Goal: Task Accomplishment & Management: Use online tool/utility

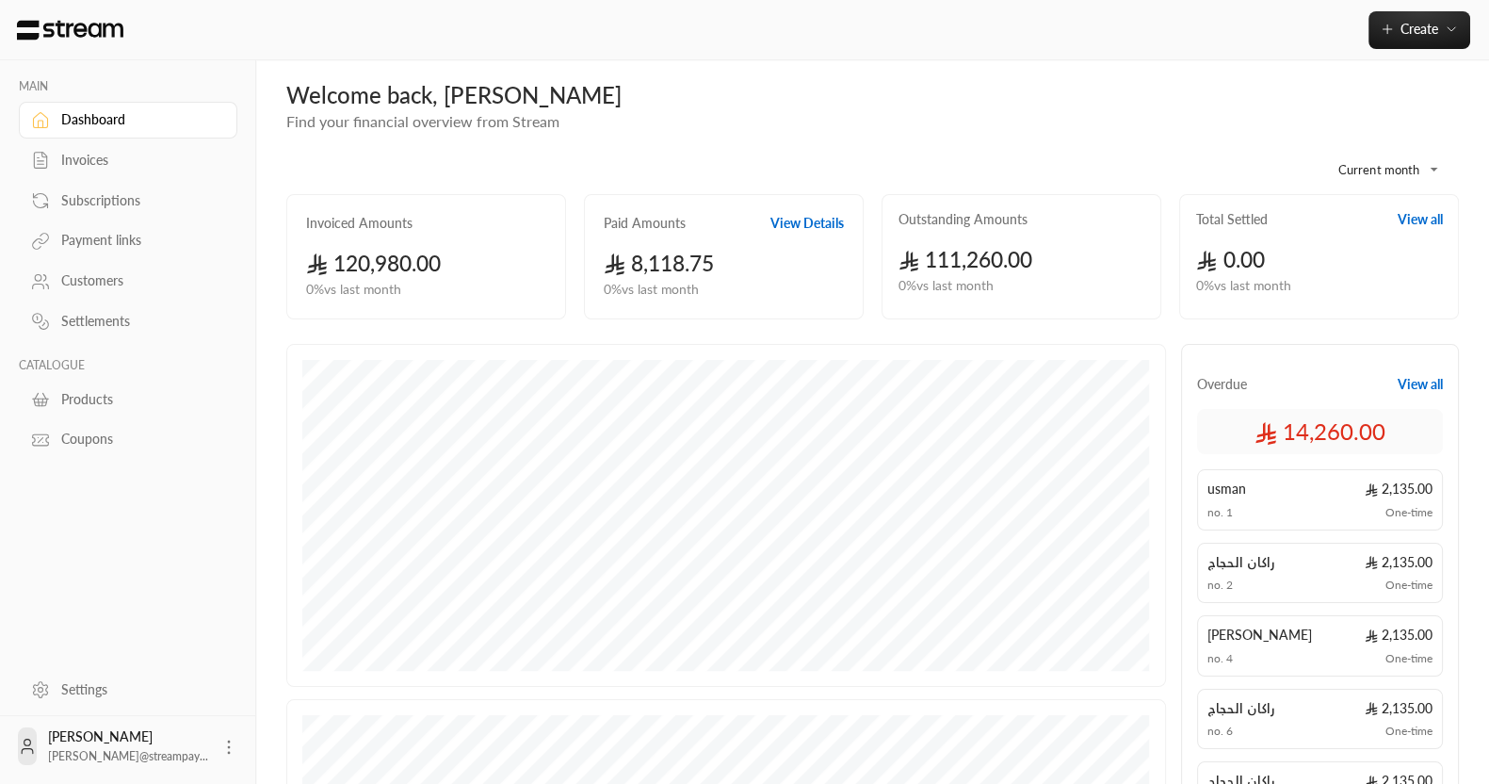
scroll to position [1, 0]
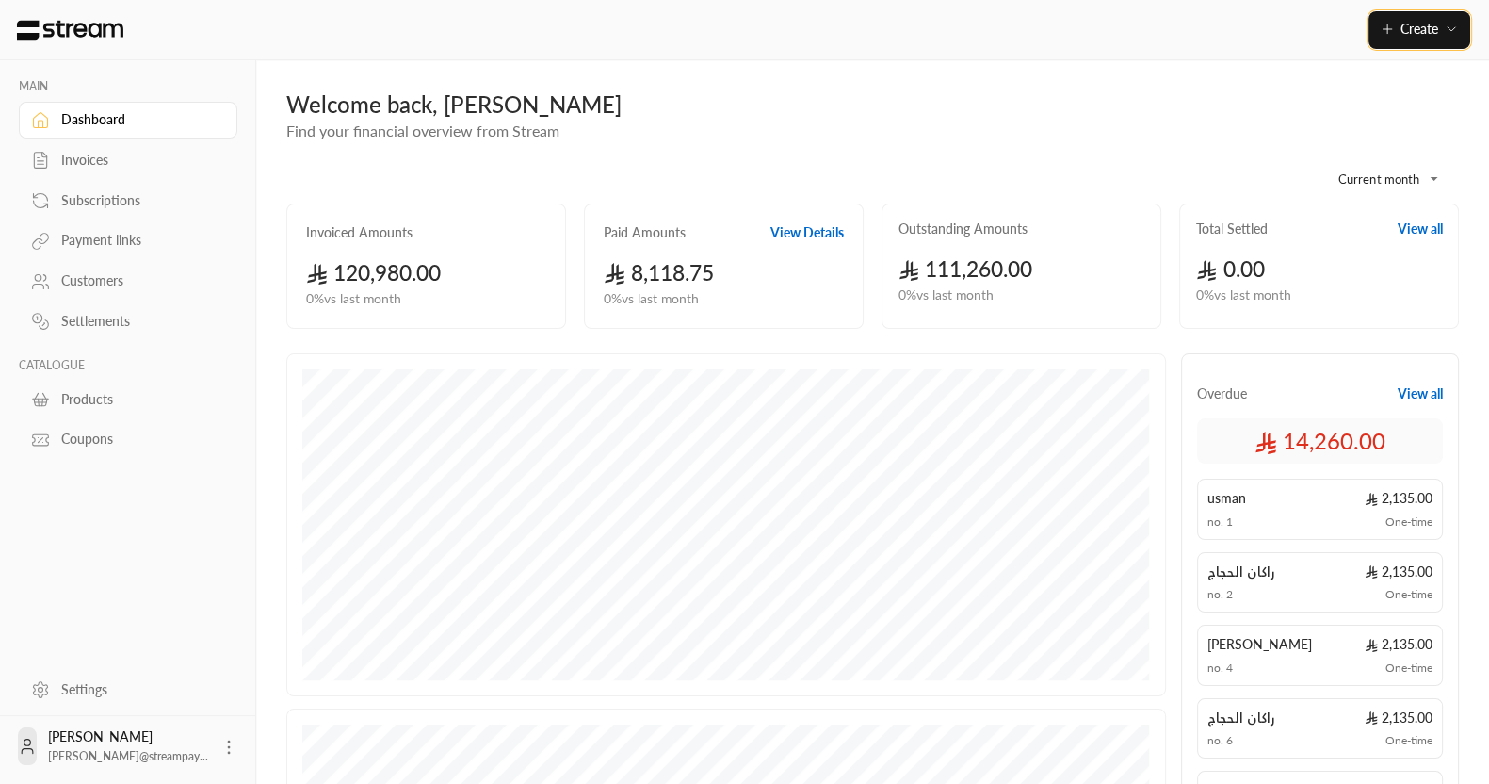
click at [1380, 31] on icon "button" at bounding box center [1387, 29] width 15 height 15
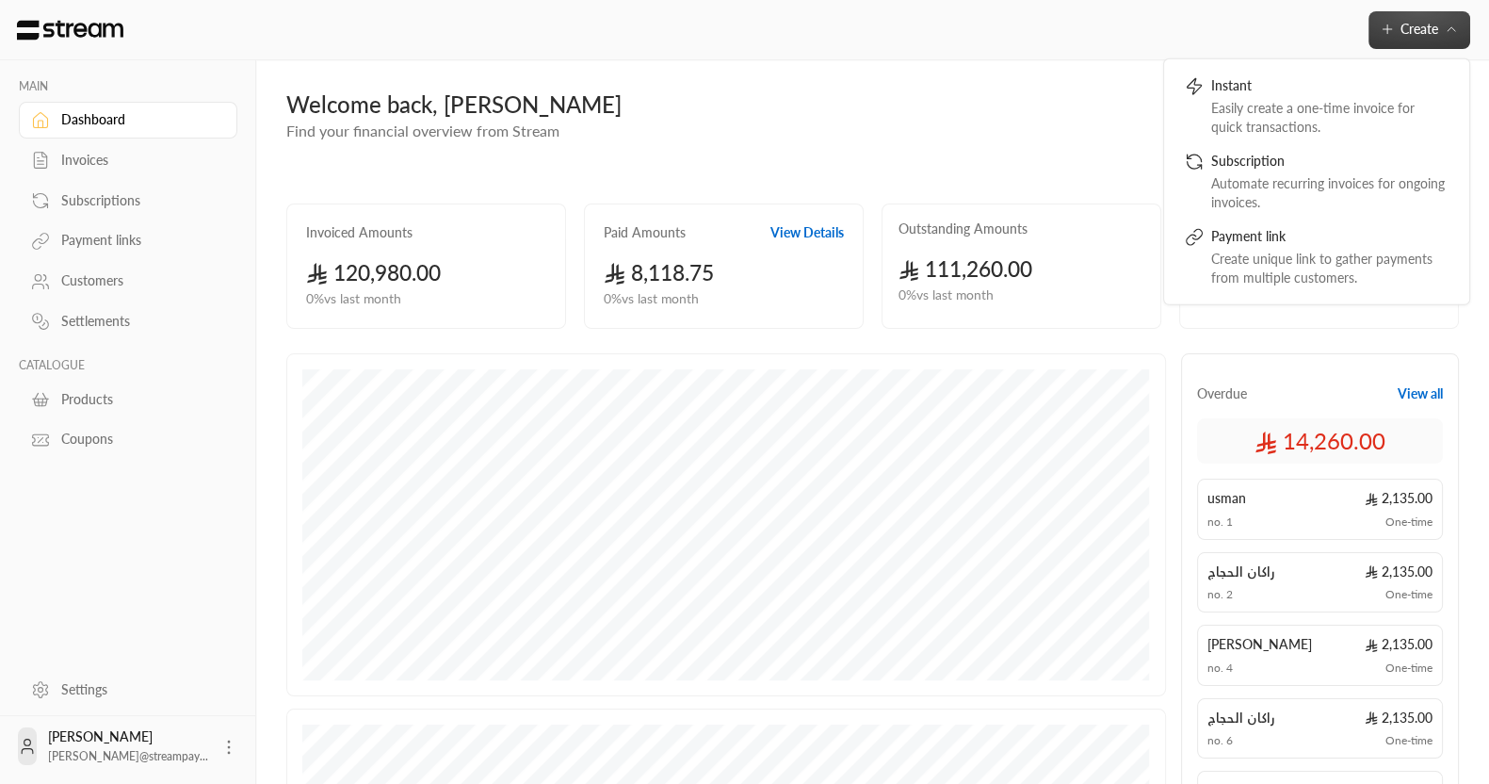
click at [1298, 23] on div "Create Instant Easily create a one-time invoice for quick transactions. Subscri…" at bounding box center [872, 30] width 1233 height 38
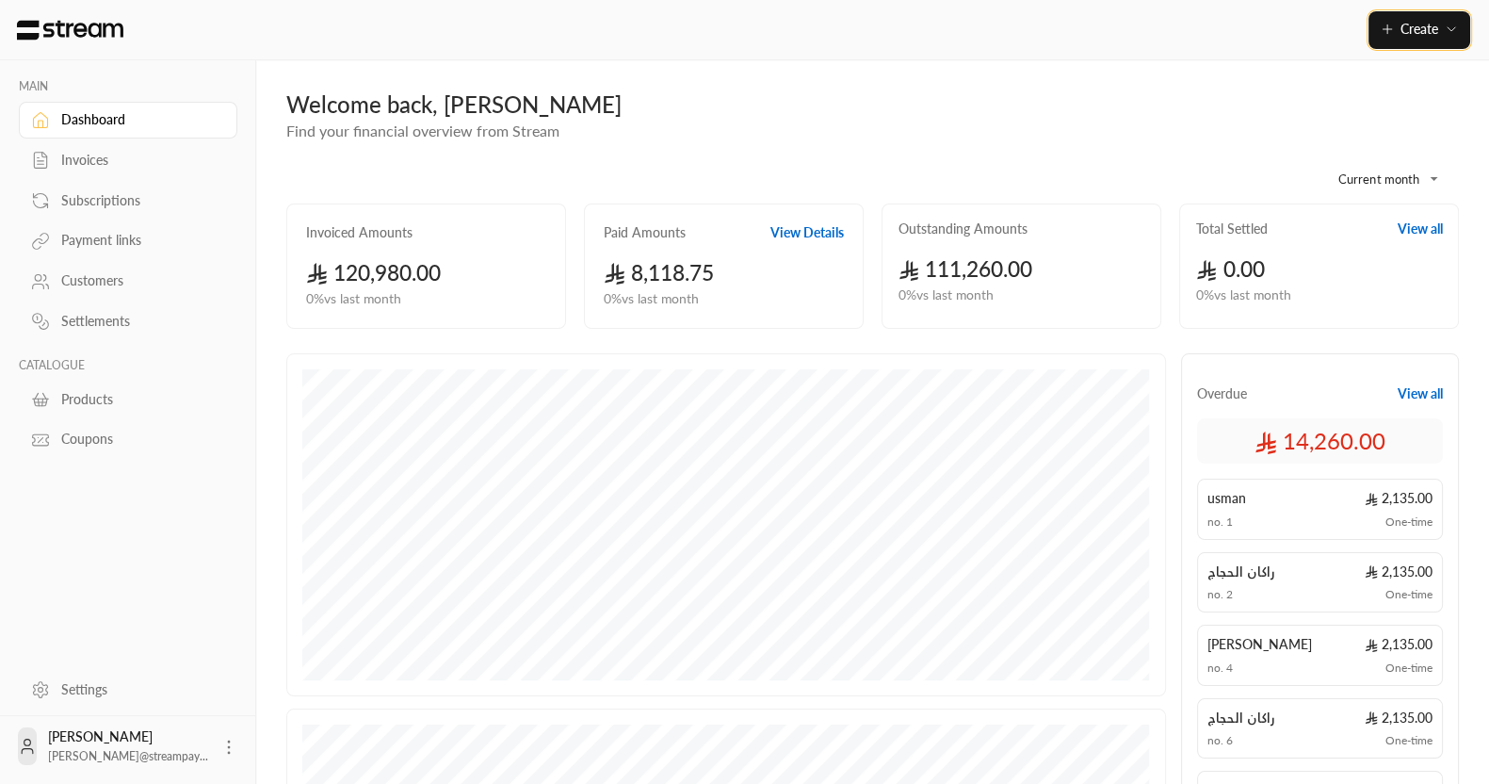
click at [1429, 36] on span "Create" at bounding box center [1419, 29] width 38 height 16
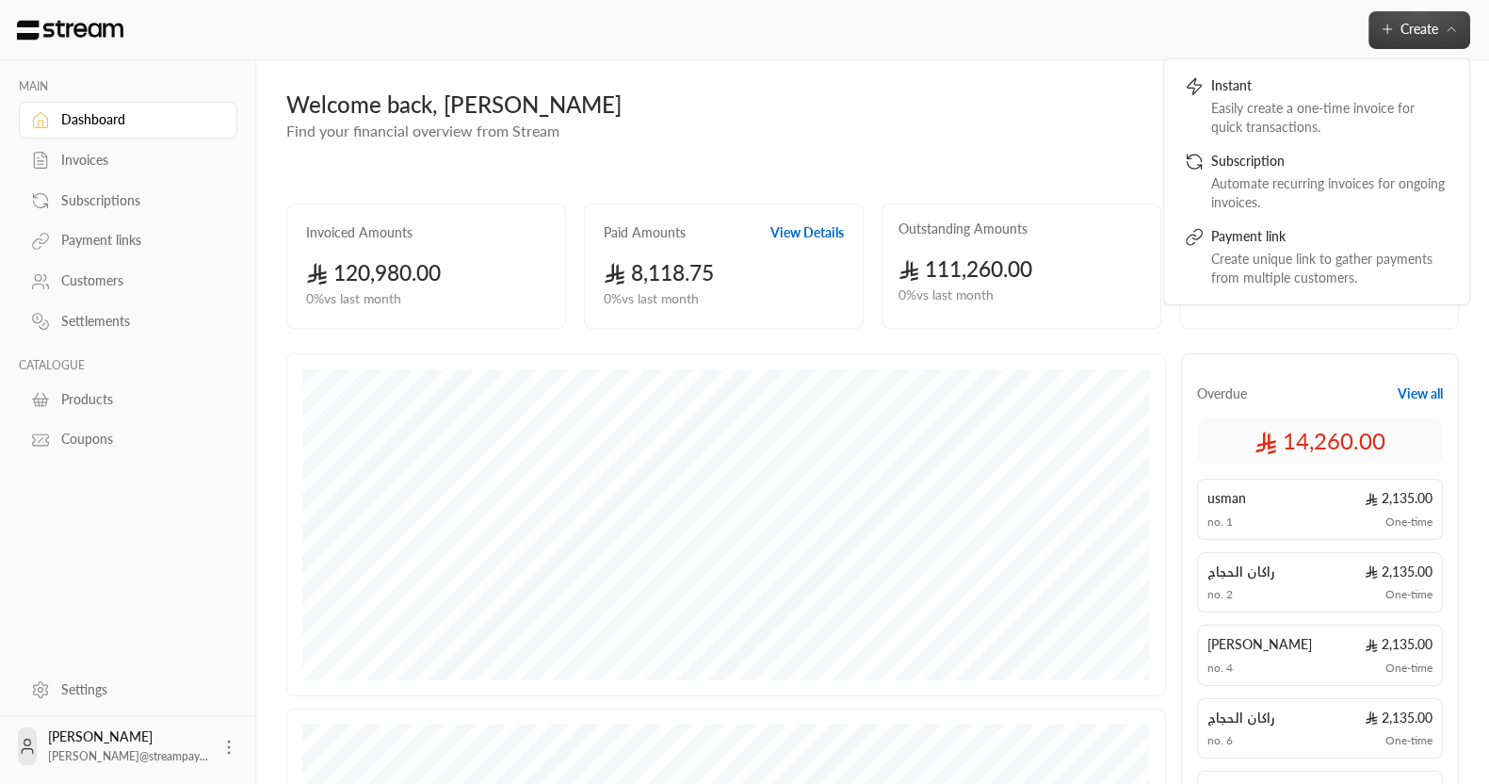
click at [1295, 30] on div "Create Instant Easily create a one-time invoice for quick transactions. Subscri…" at bounding box center [872, 30] width 1233 height 38
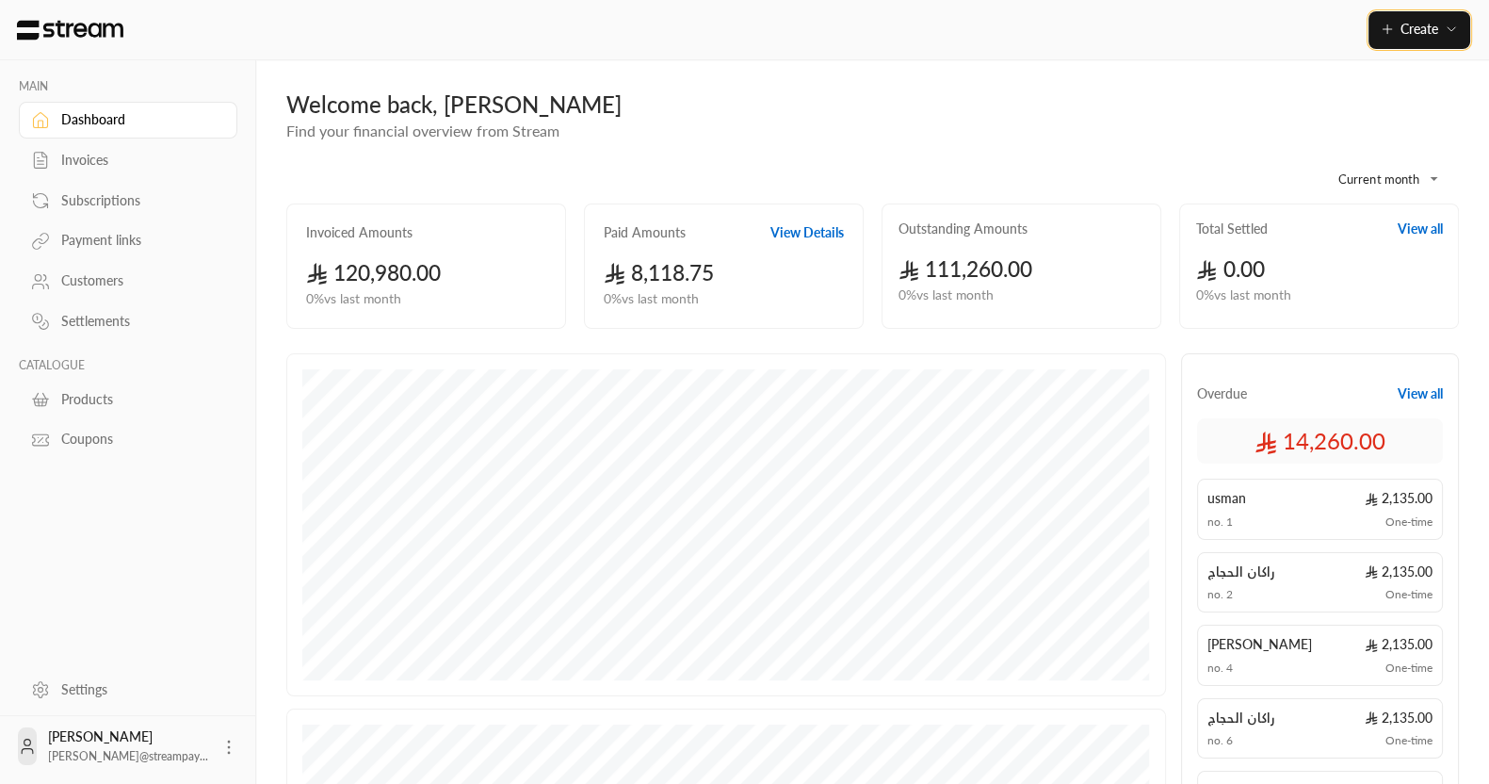
click at [1421, 37] on span "Create" at bounding box center [1419, 29] width 38 height 16
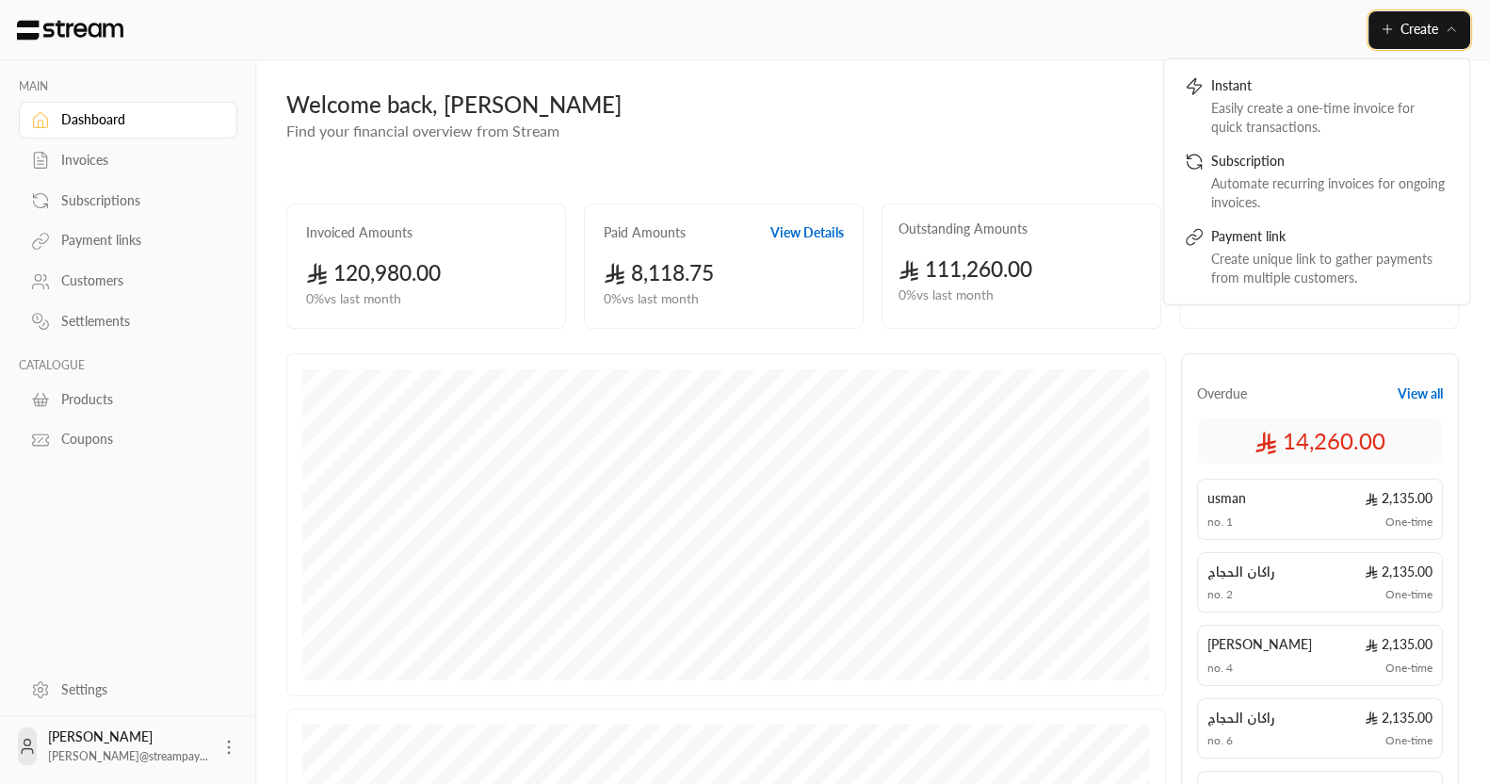
click at [1421, 37] on span "Create" at bounding box center [1419, 29] width 38 height 16
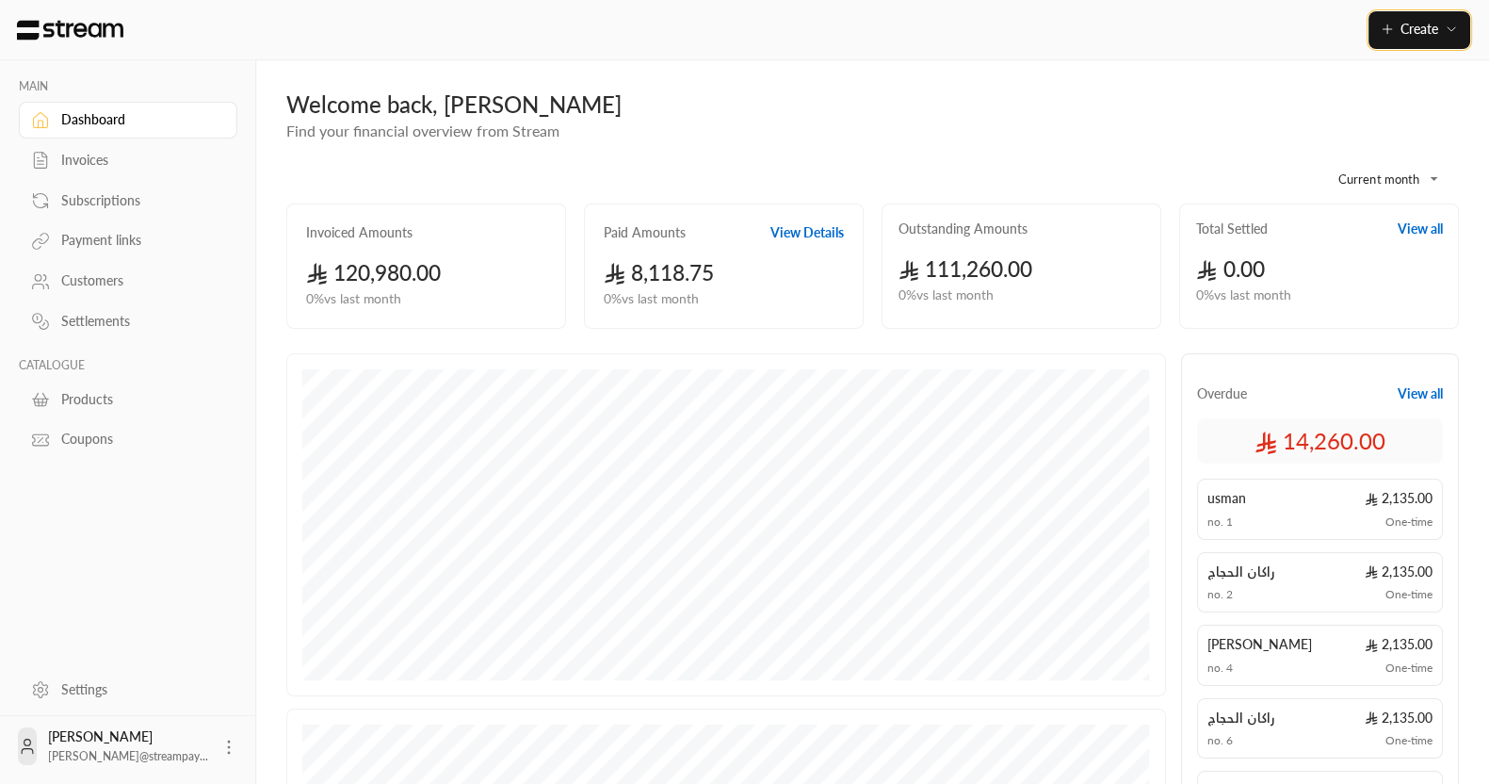
click at [1380, 40] on button "Create" at bounding box center [1419, 30] width 102 height 38
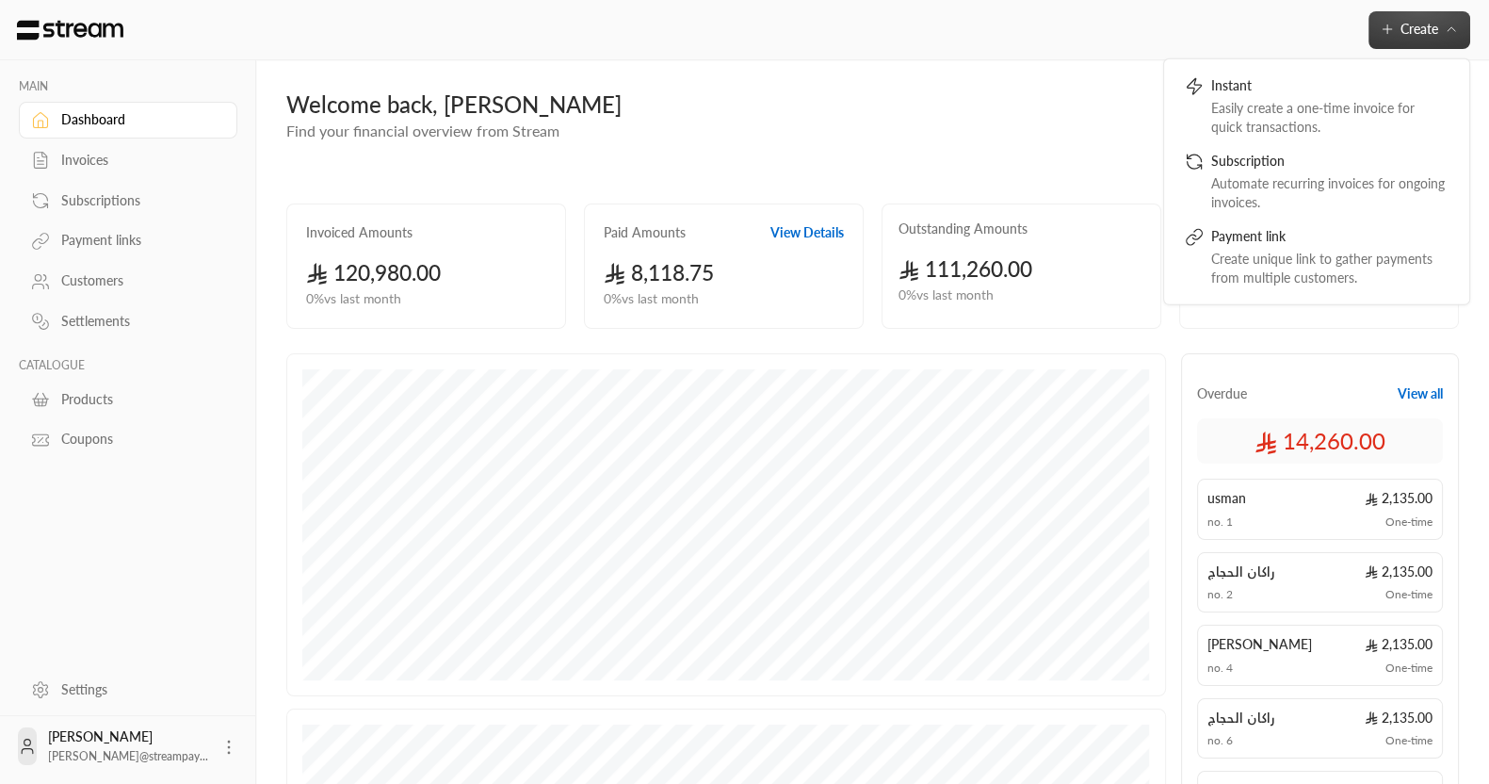
click at [110, 226] on link "Payment links" at bounding box center [128, 240] width 219 height 37
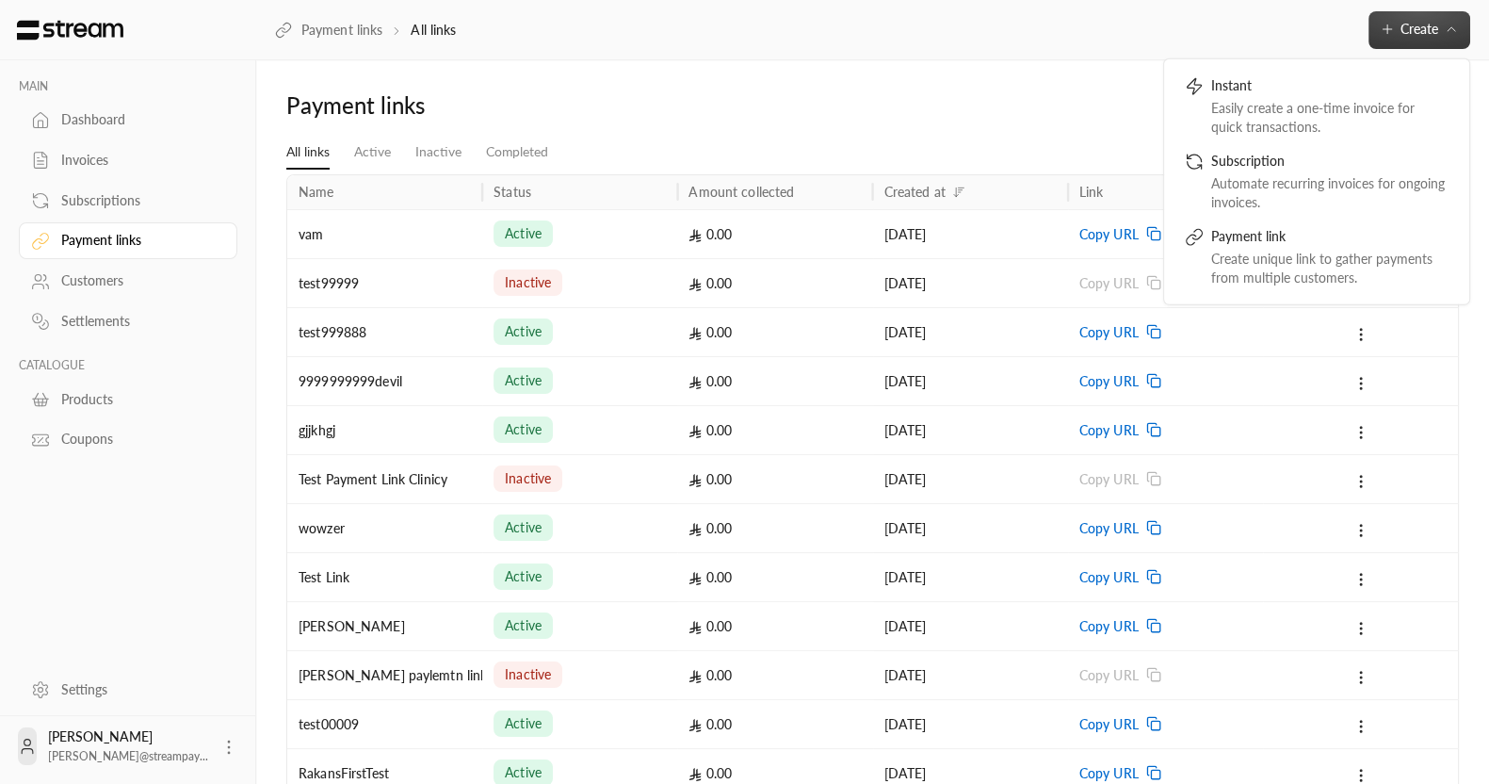
click at [105, 202] on div "Subscriptions" at bounding box center [137, 200] width 153 height 19
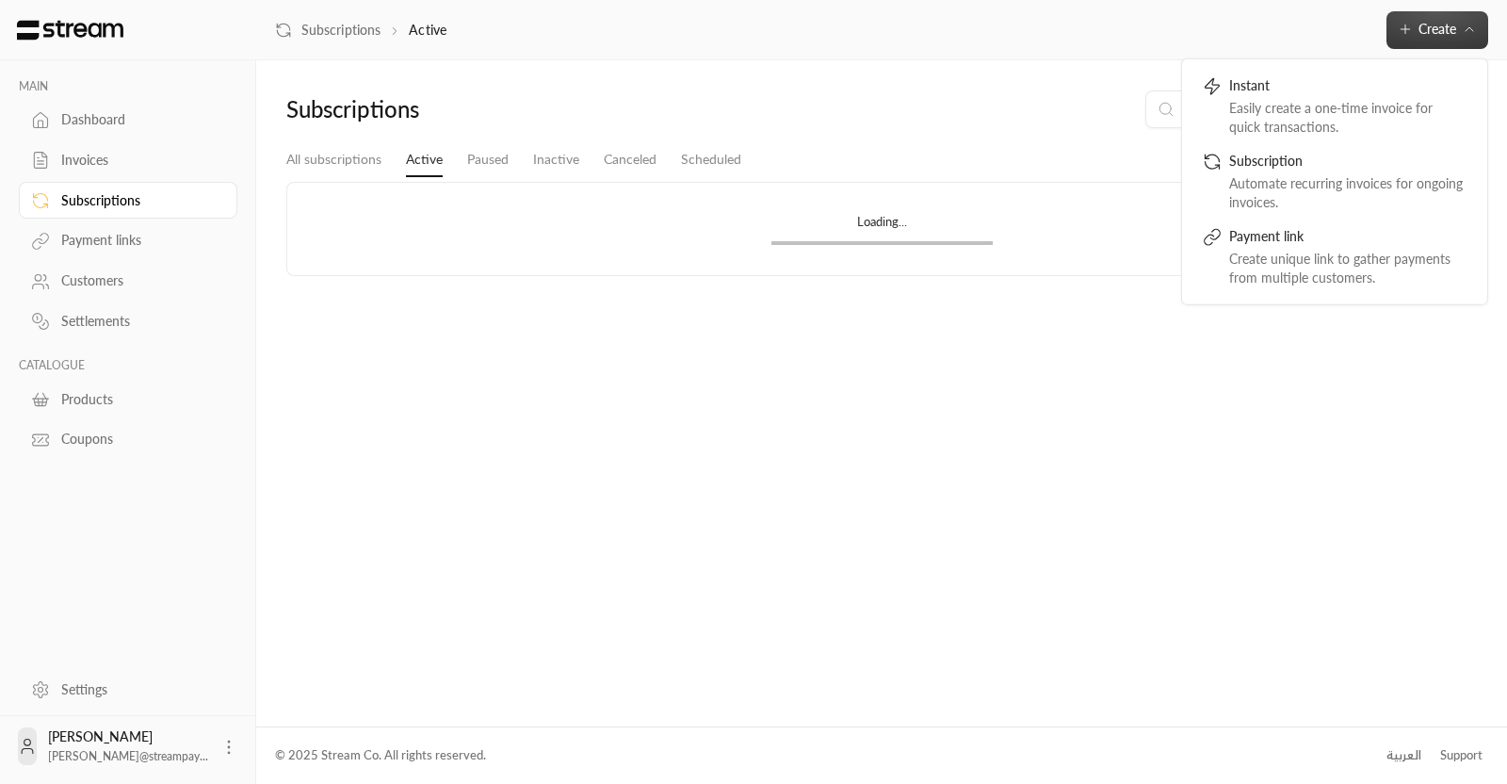
click at [94, 169] on div "Invoices" at bounding box center [137, 160] width 153 height 19
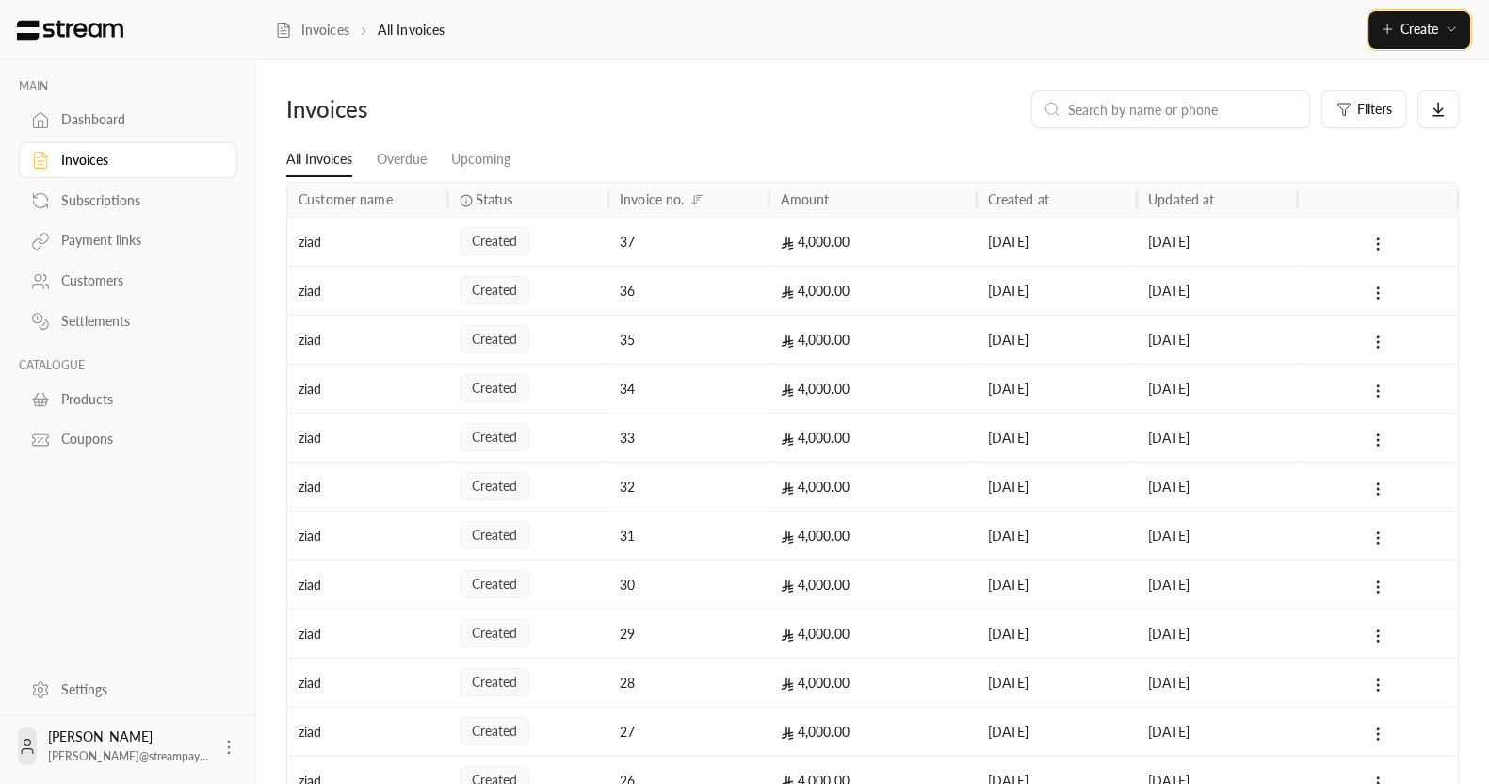
click at [1400, 25] on span "Create" at bounding box center [1419, 29] width 38 height 16
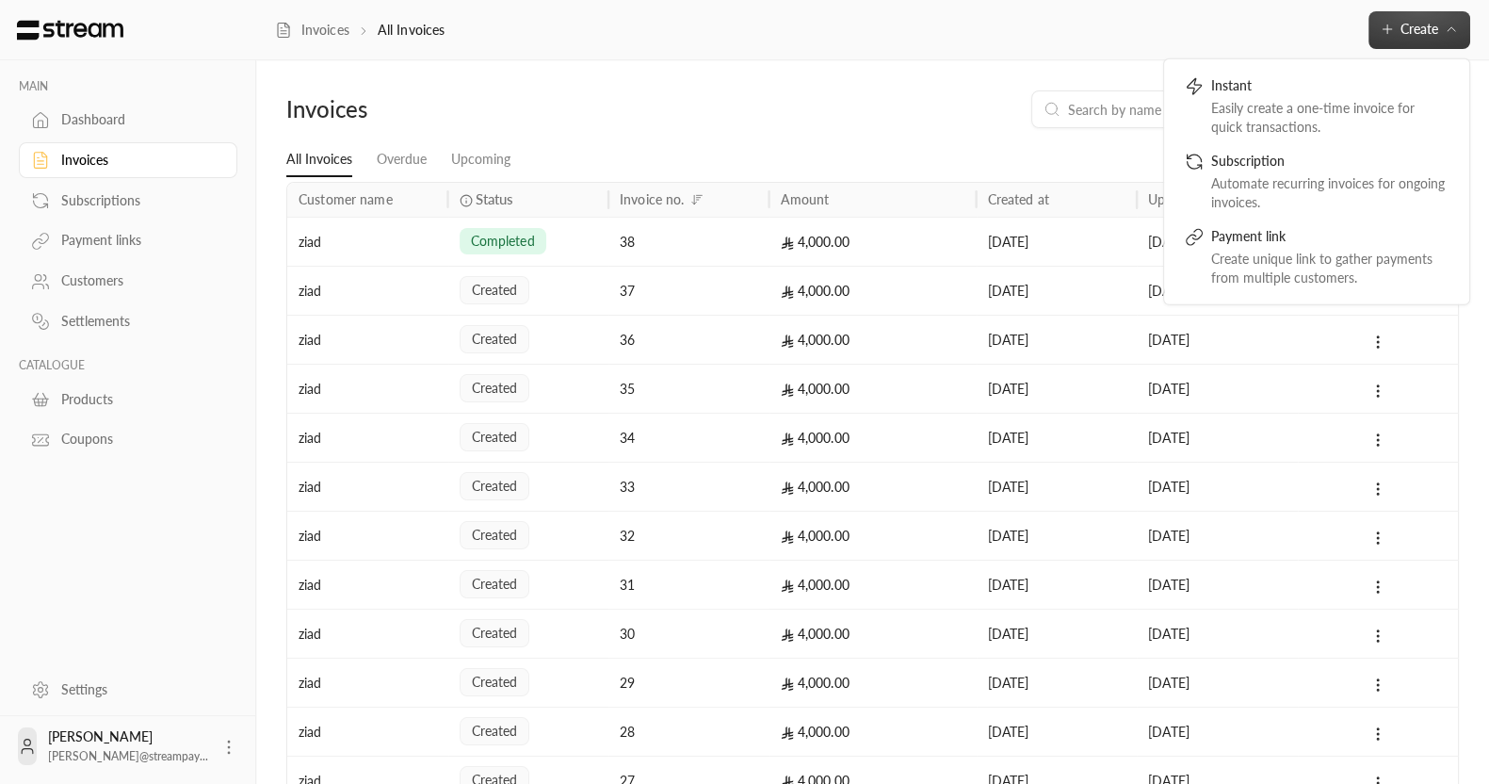
click at [896, 128] on div "Invoices Filters" at bounding box center [872, 116] width 1191 height 53
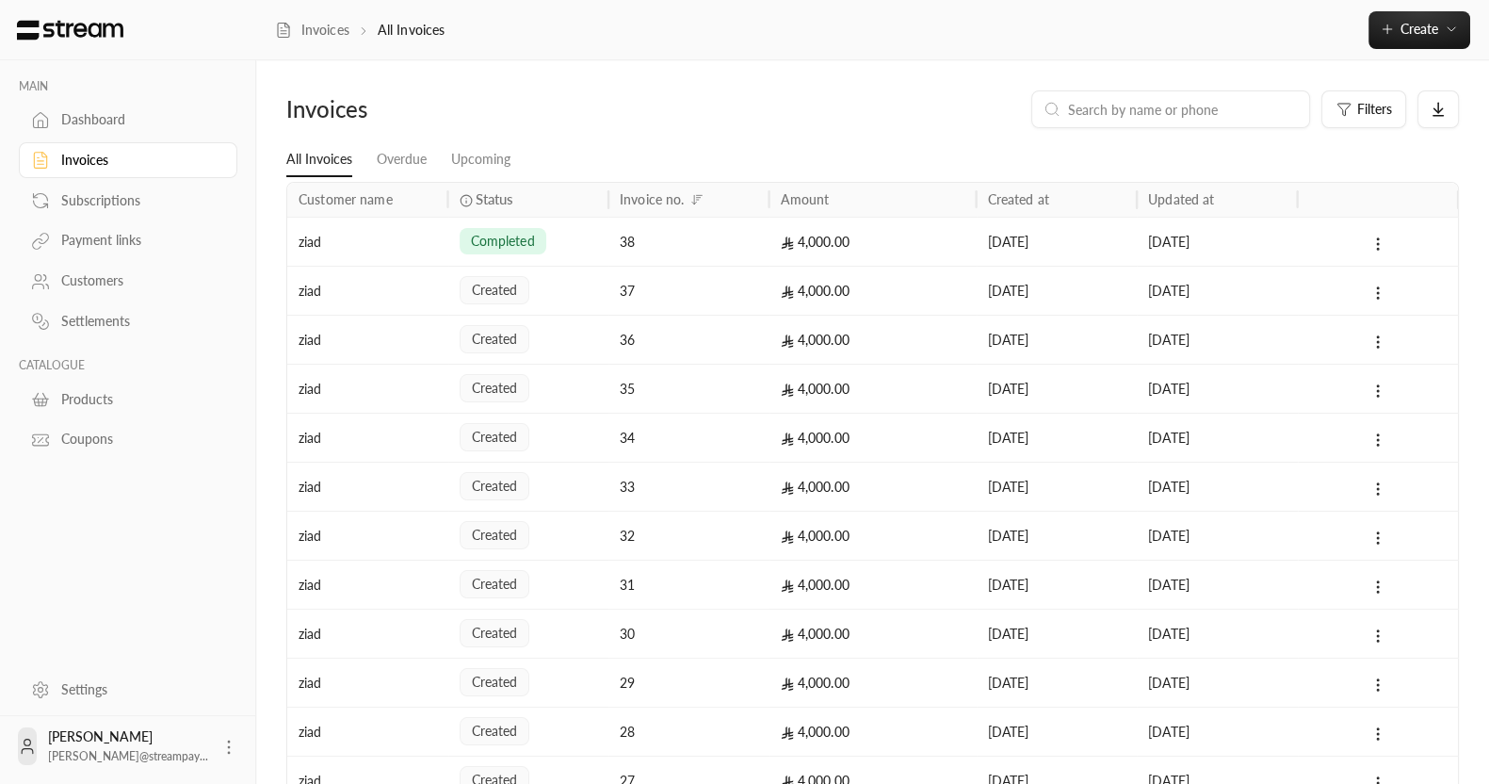
click at [105, 124] on div "Dashboard" at bounding box center [137, 119] width 153 height 19
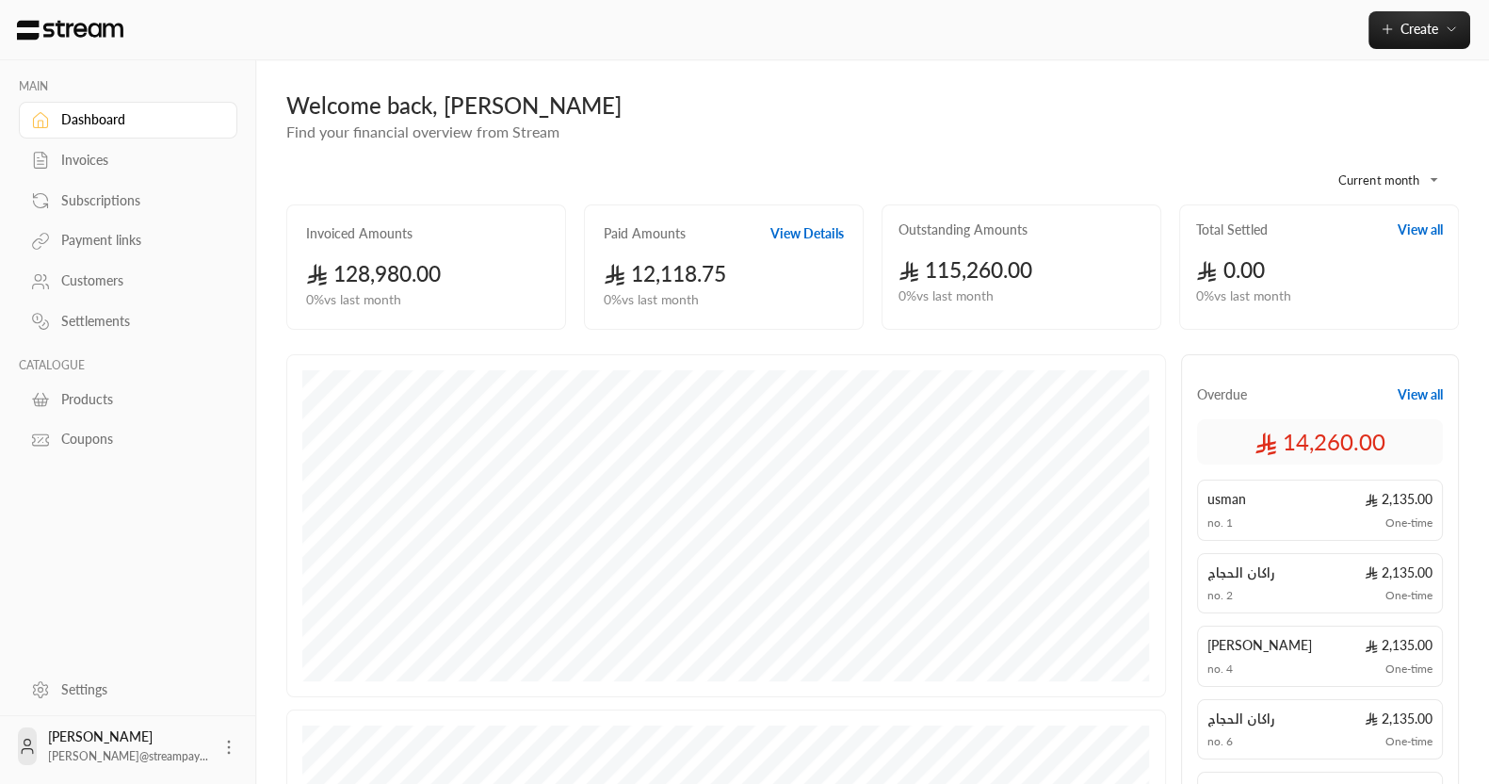
click at [1365, 36] on div "Create Instant Easily create a one-time invoice for quick transactions. Subscri…" at bounding box center [872, 30] width 1233 height 38
click at [1399, 49] on div "Create Instant Easily create a one-time invoice for quick transactions. Subscri…" at bounding box center [872, 30] width 1233 height 60
click at [1400, 28] on span "Create" at bounding box center [1419, 29] width 38 height 16
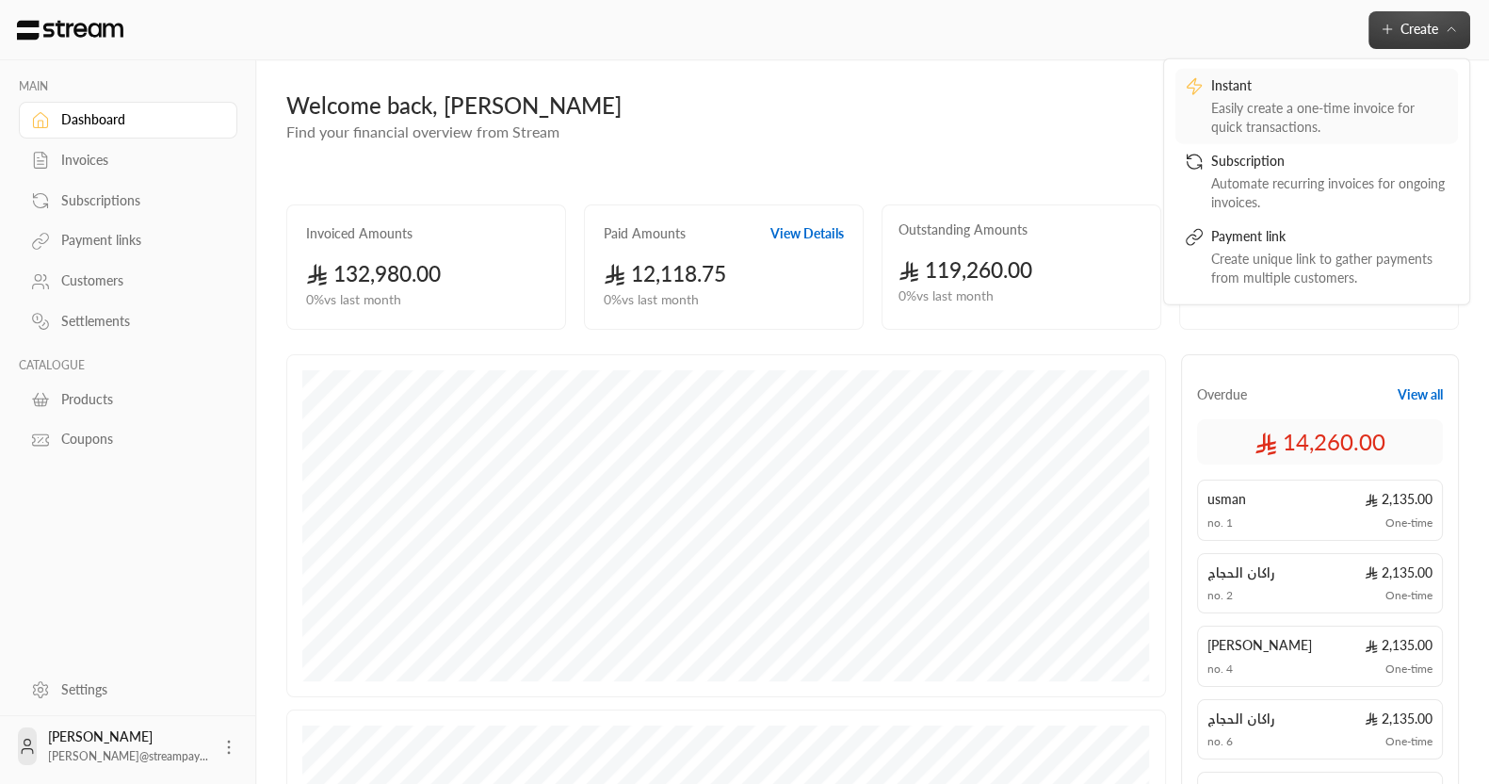
click at [1281, 119] on div "Easily create a one-time invoice for quick transactions." at bounding box center [1329, 117] width 237 height 38
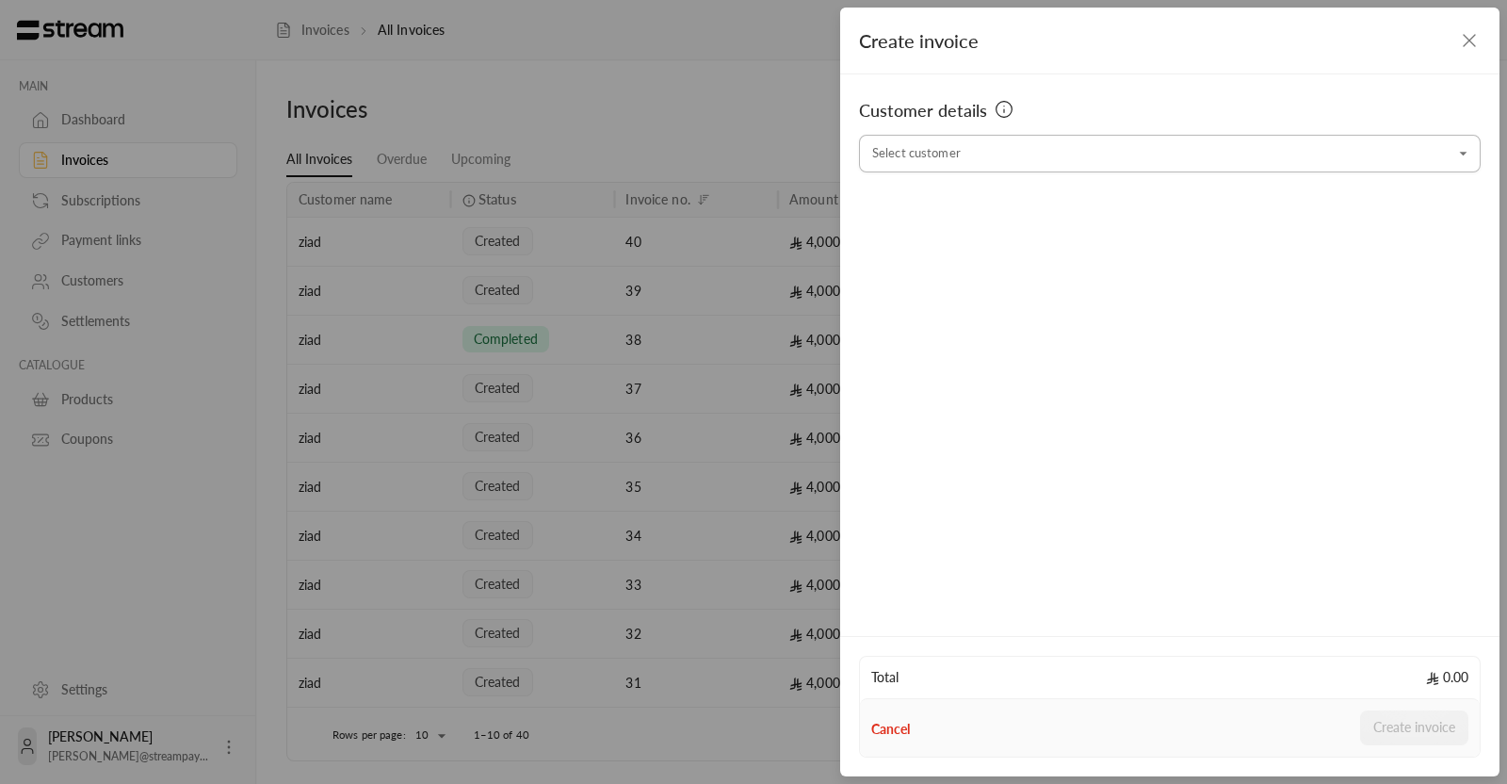
click at [1041, 167] on input "Select customer" at bounding box center [1170, 154] width 622 height 33
click at [1151, 97] on div "Customer details" at bounding box center [1170, 110] width 622 height 26
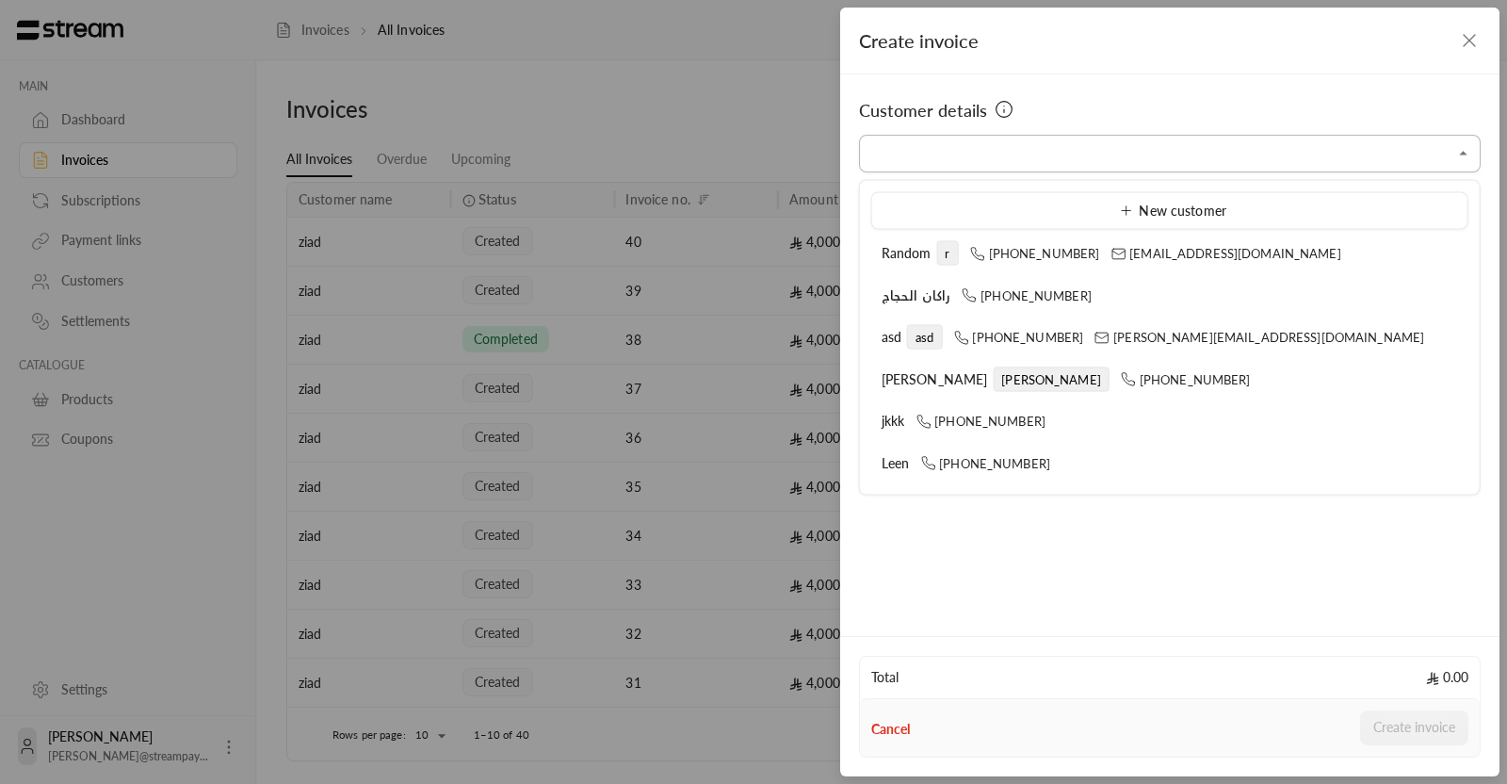
click at [936, 157] on input "Select customer" at bounding box center [1170, 154] width 622 height 33
click at [1245, 127] on div "Customer details" at bounding box center [1170, 116] width 622 height 38
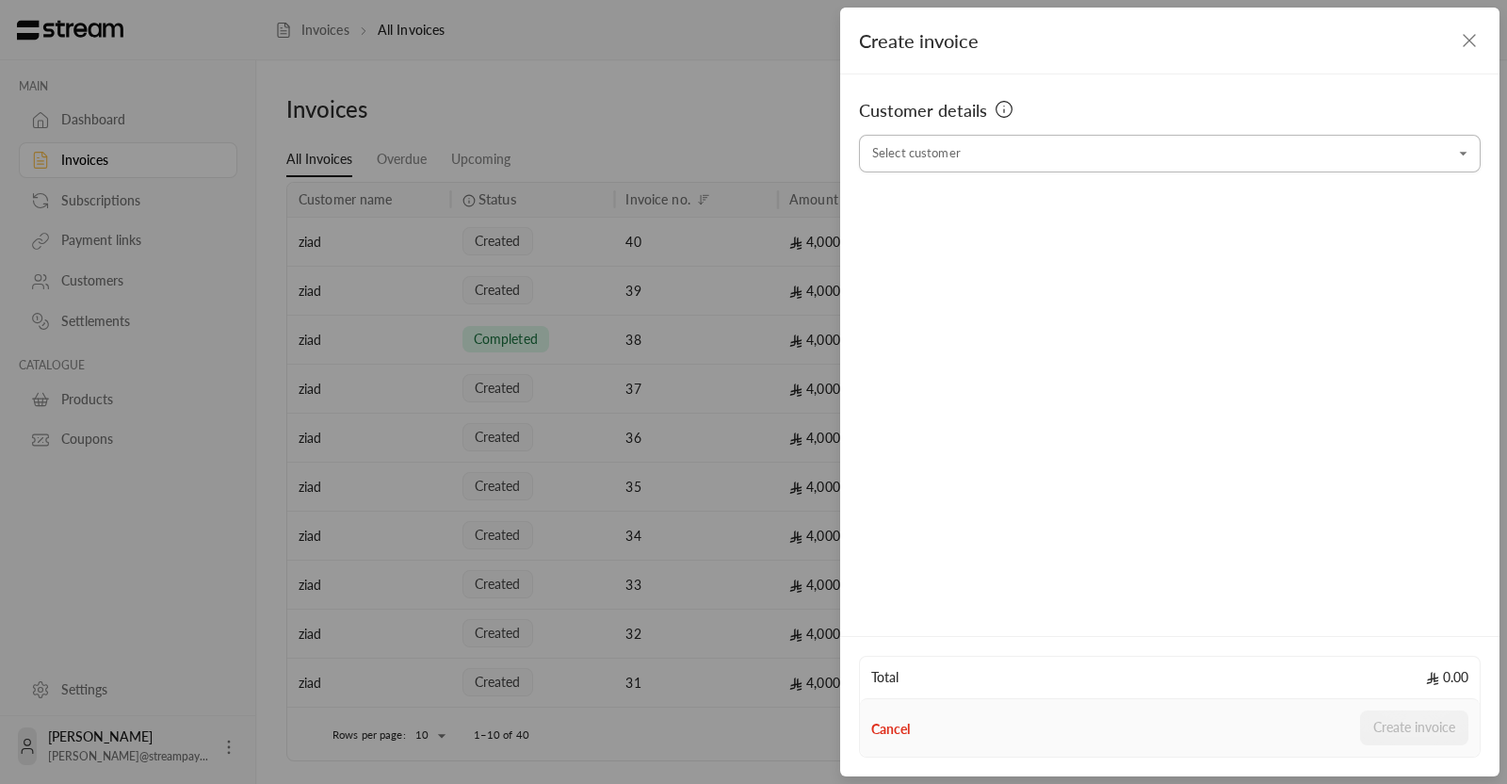
click at [1276, 146] on input "Select customer" at bounding box center [1170, 154] width 622 height 33
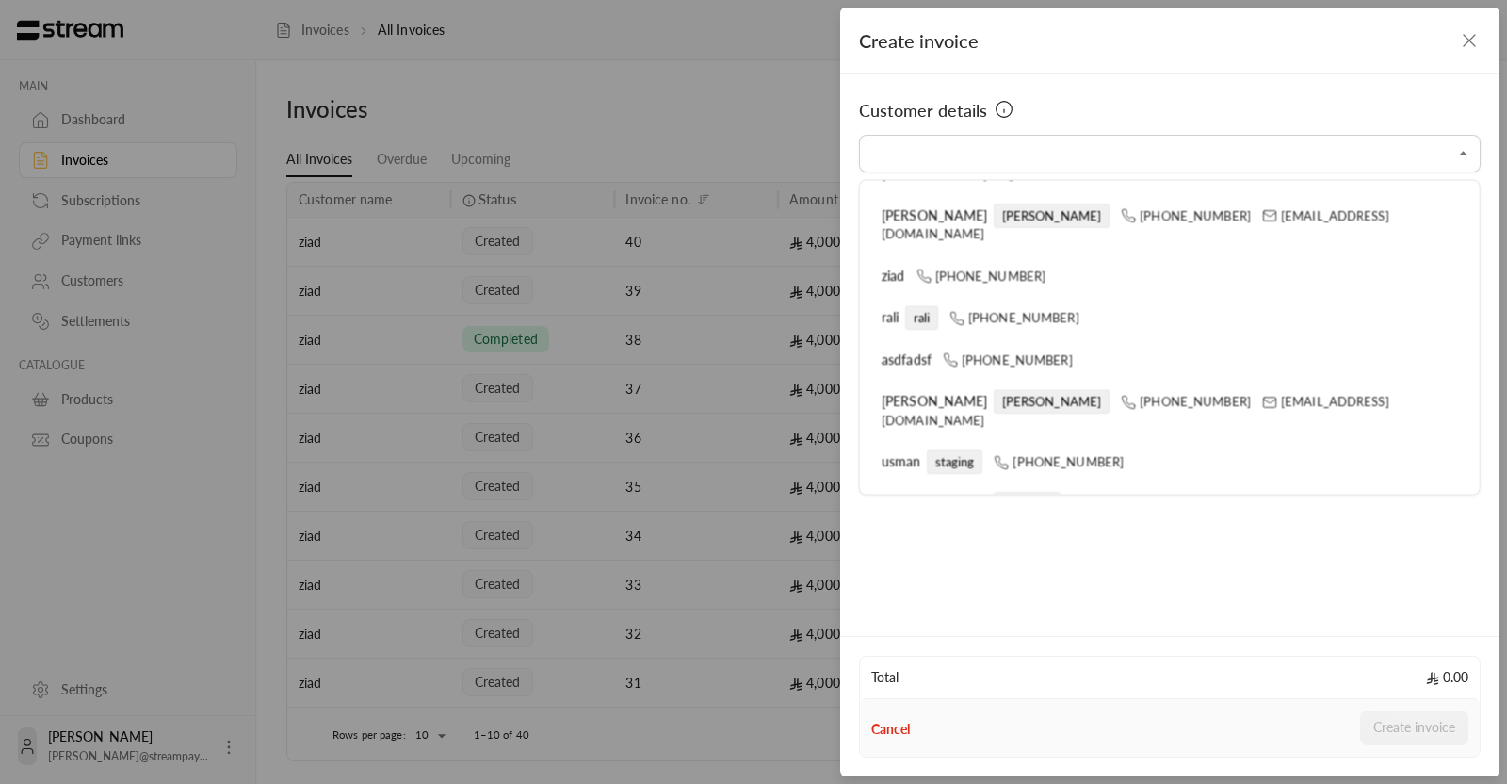
scroll to position [344, 0]
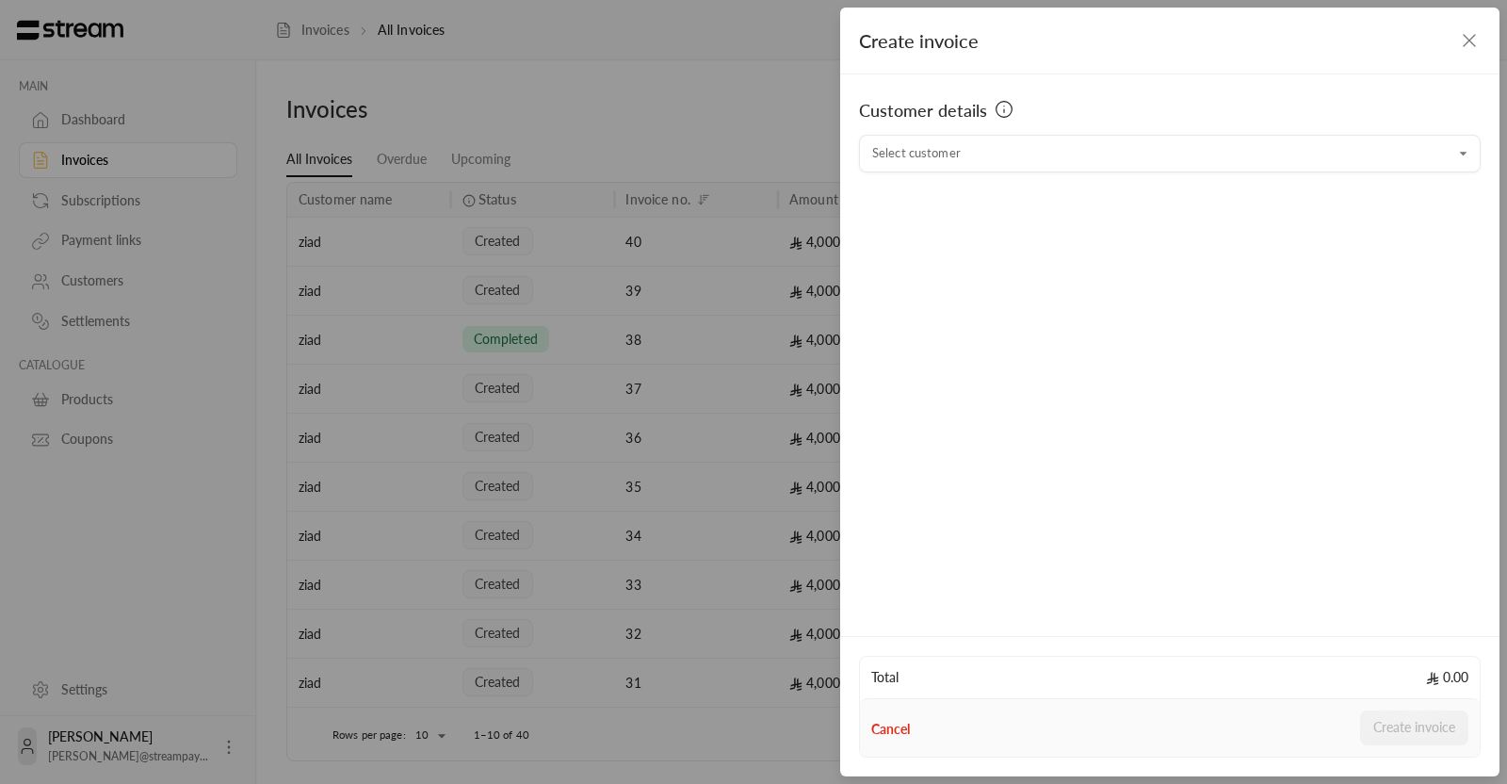
click at [1483, 40] on div "Create invoice" at bounding box center [1169, 41] width 659 height 67
click at [1469, 40] on icon "button" at bounding box center [1469, 40] width 11 height 11
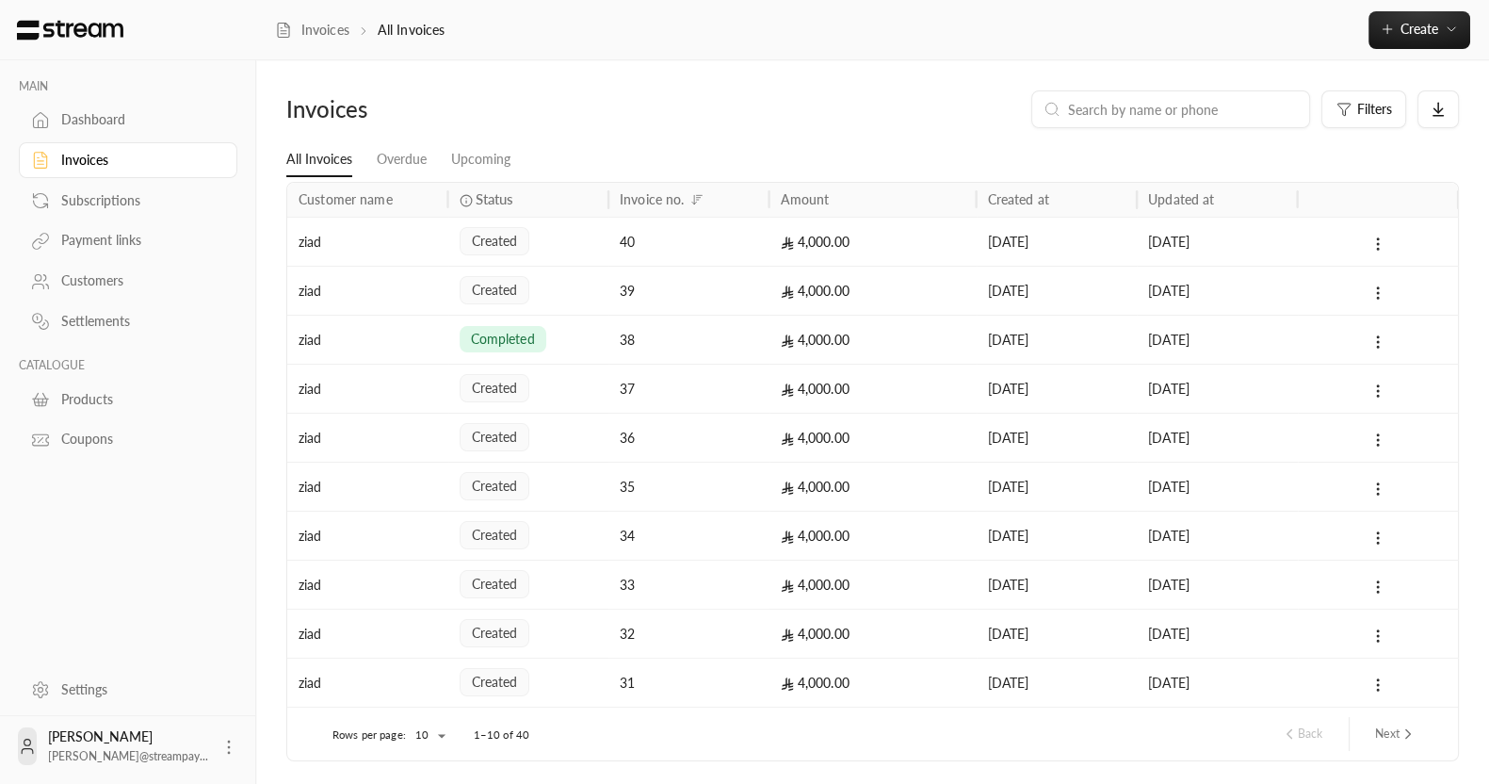
click at [1419, 53] on div "Invoices All Invoices Create Instant Easily create a one-time invoice for quick…" at bounding box center [872, 30] width 1233 height 60
click at [1407, 45] on button "Create" at bounding box center [1419, 30] width 102 height 38
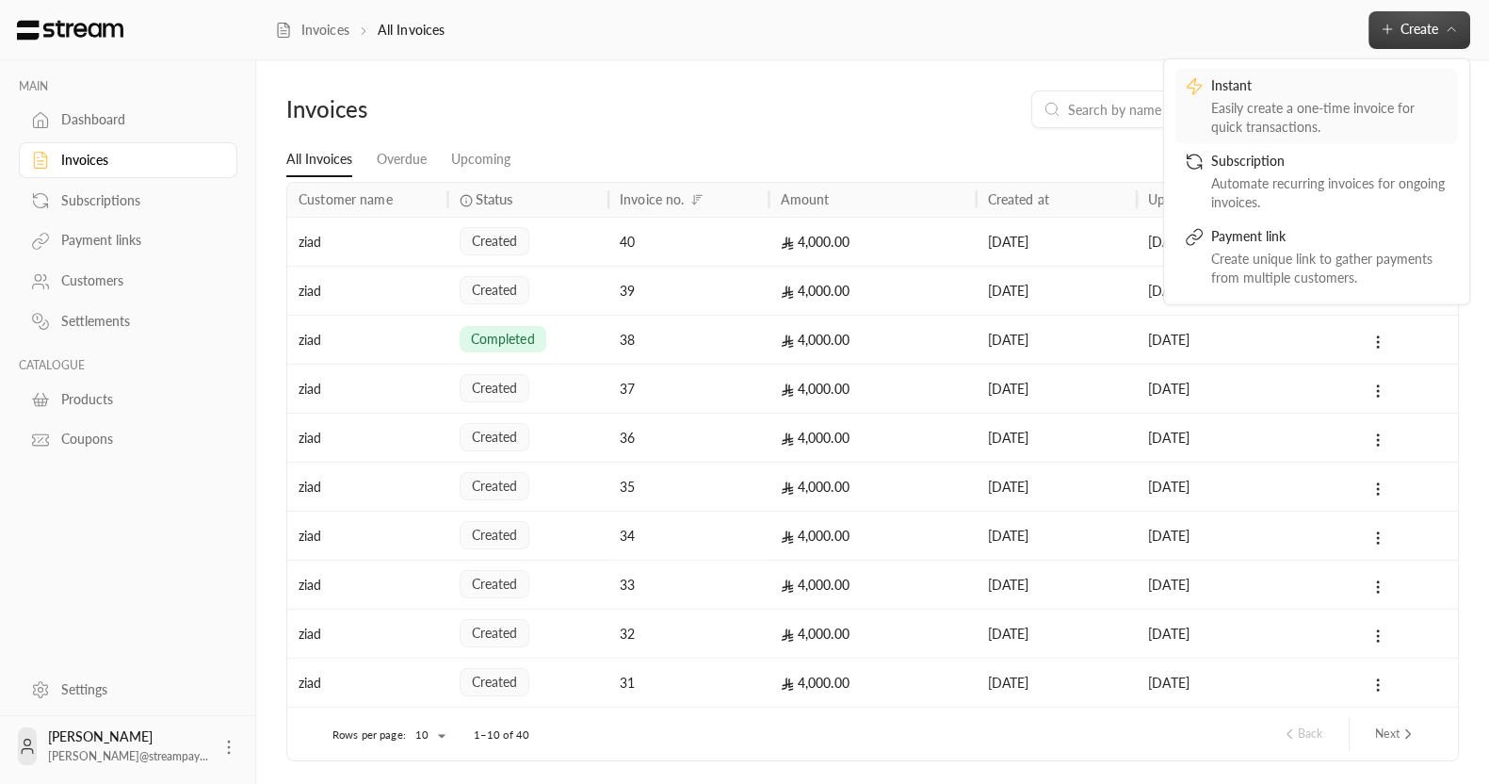
click at [1256, 114] on div "Easily create a one-time invoice for quick transactions." at bounding box center [1329, 117] width 237 height 38
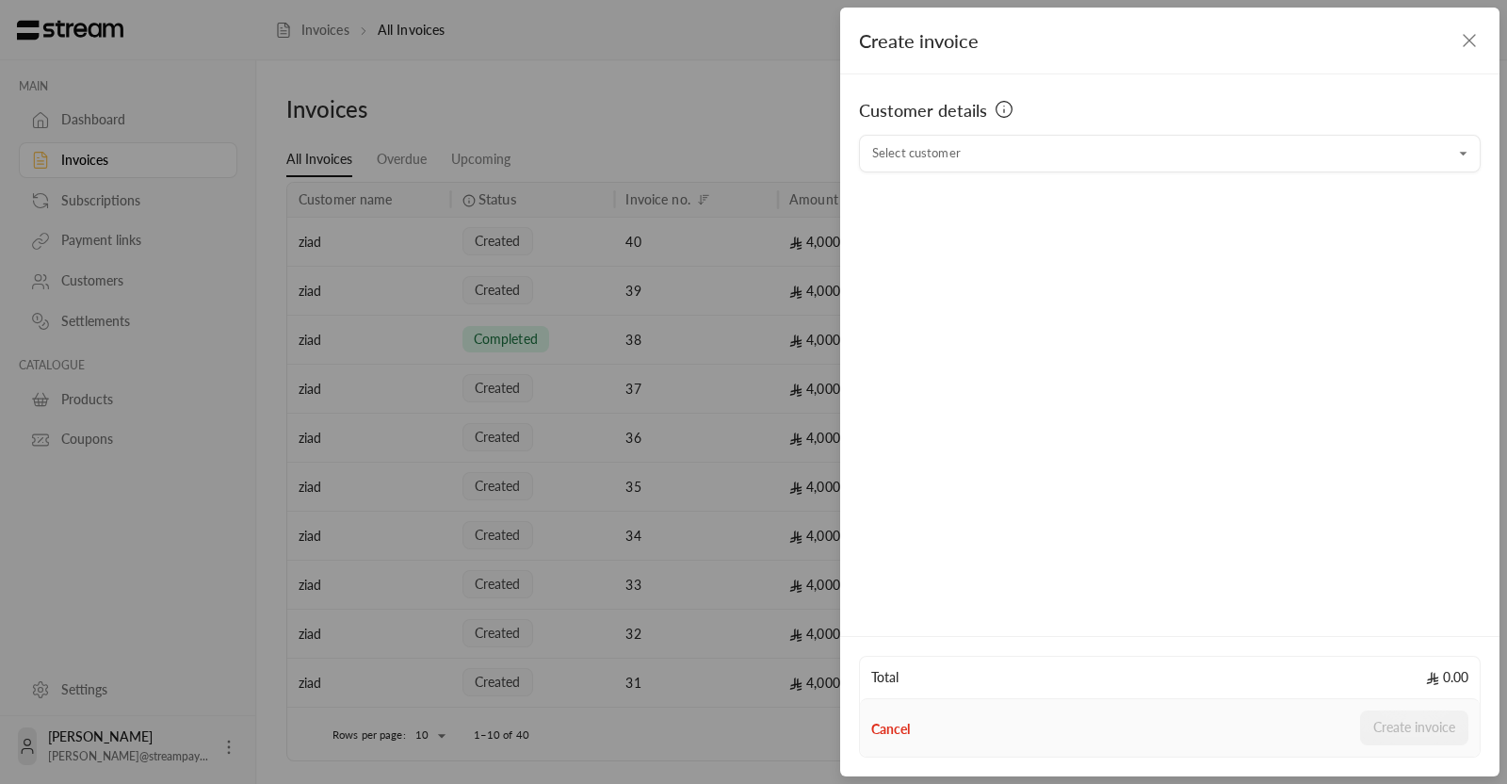
click at [1199, 130] on div "Customer details" at bounding box center [1170, 116] width 622 height 38
click at [1126, 157] on input "Select customer" at bounding box center [1170, 154] width 622 height 33
click at [1002, 148] on input "Select customer" at bounding box center [1170, 154] width 622 height 33
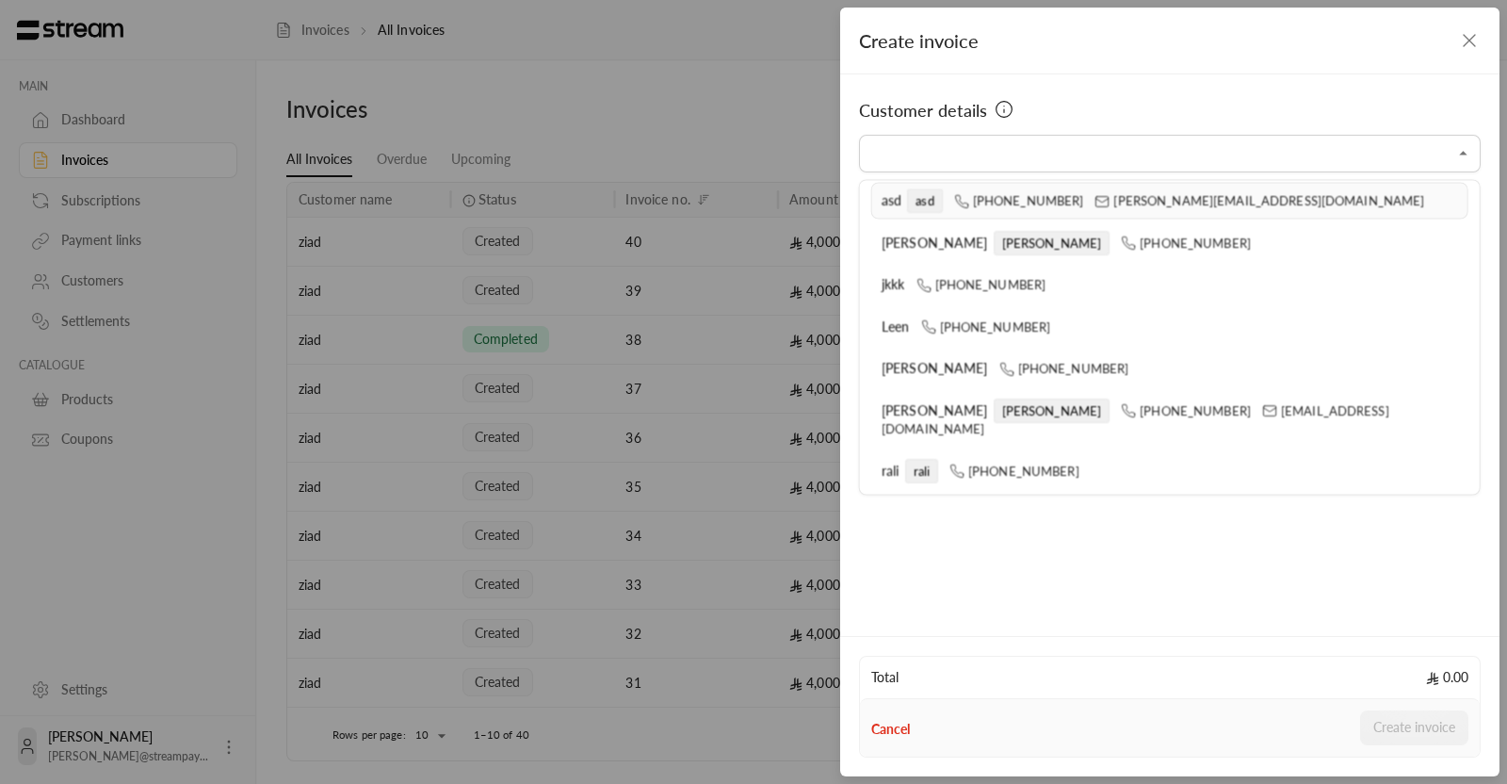
scroll to position [138, 0]
click at [1031, 360] on span "[PHONE_NUMBER]" at bounding box center [1063, 367] width 130 height 15
type input "**********"
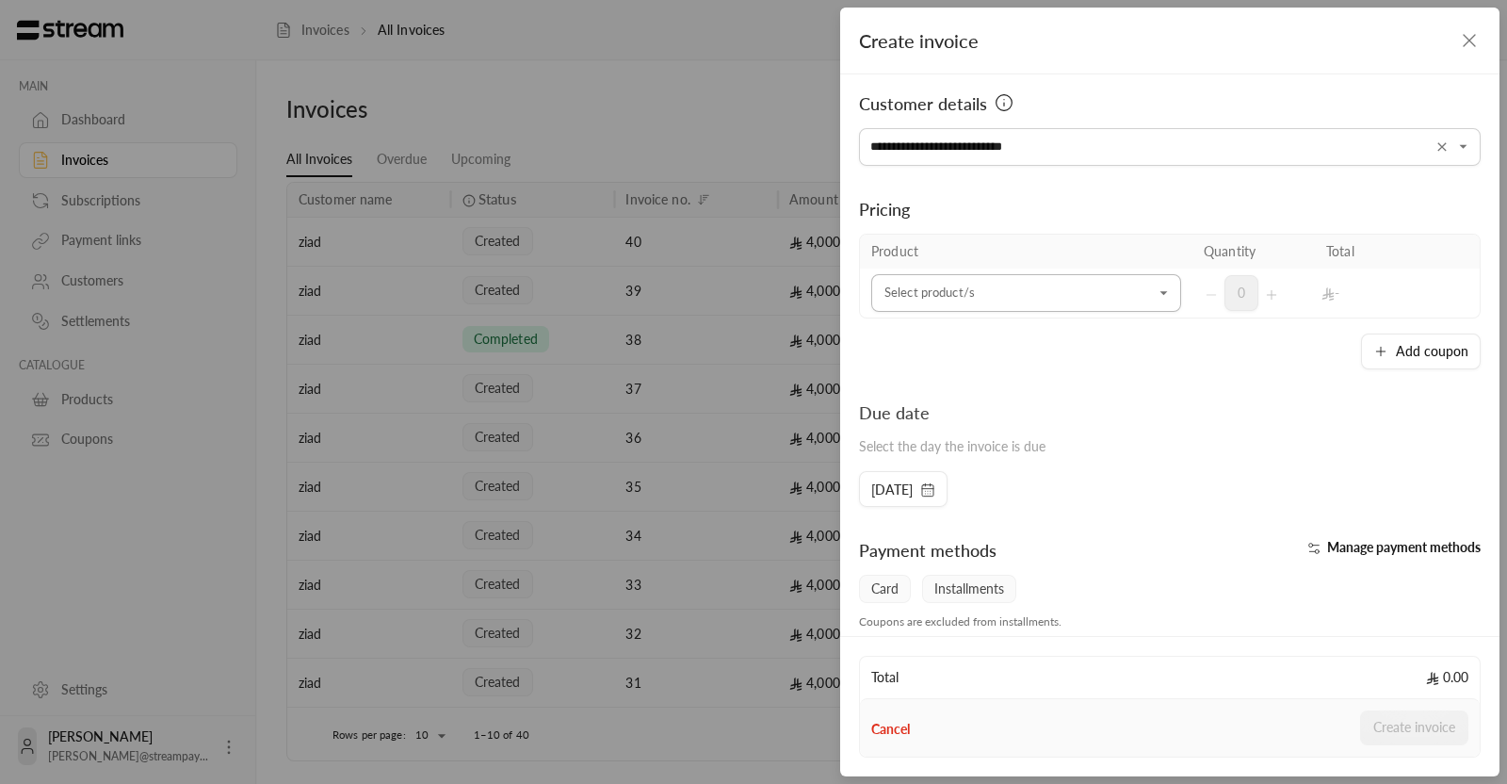
scroll to position [11, 0]
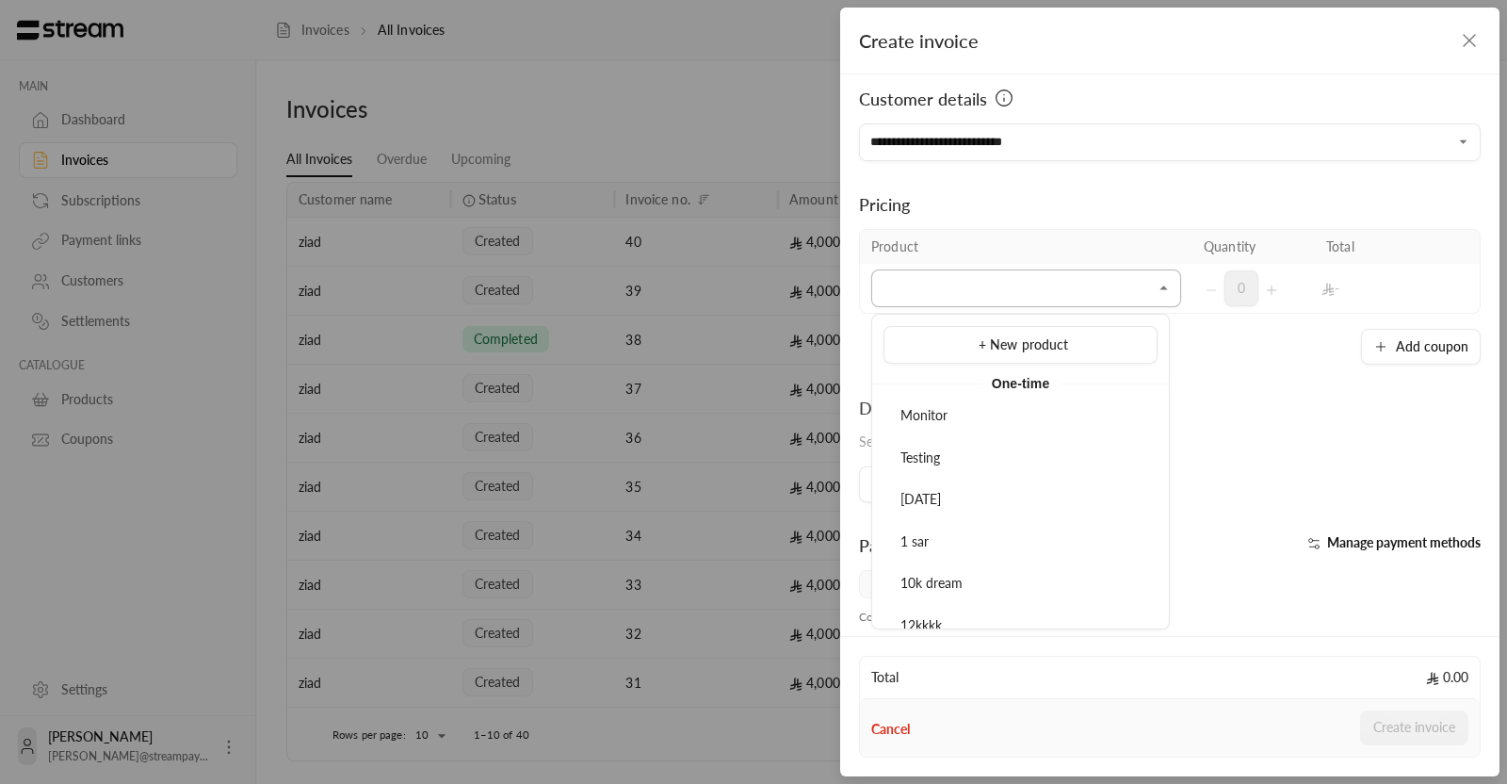
click at [979, 297] on input "Select customer" at bounding box center [1026, 288] width 310 height 33
click at [984, 235] on th "Product" at bounding box center [1026, 247] width 332 height 34
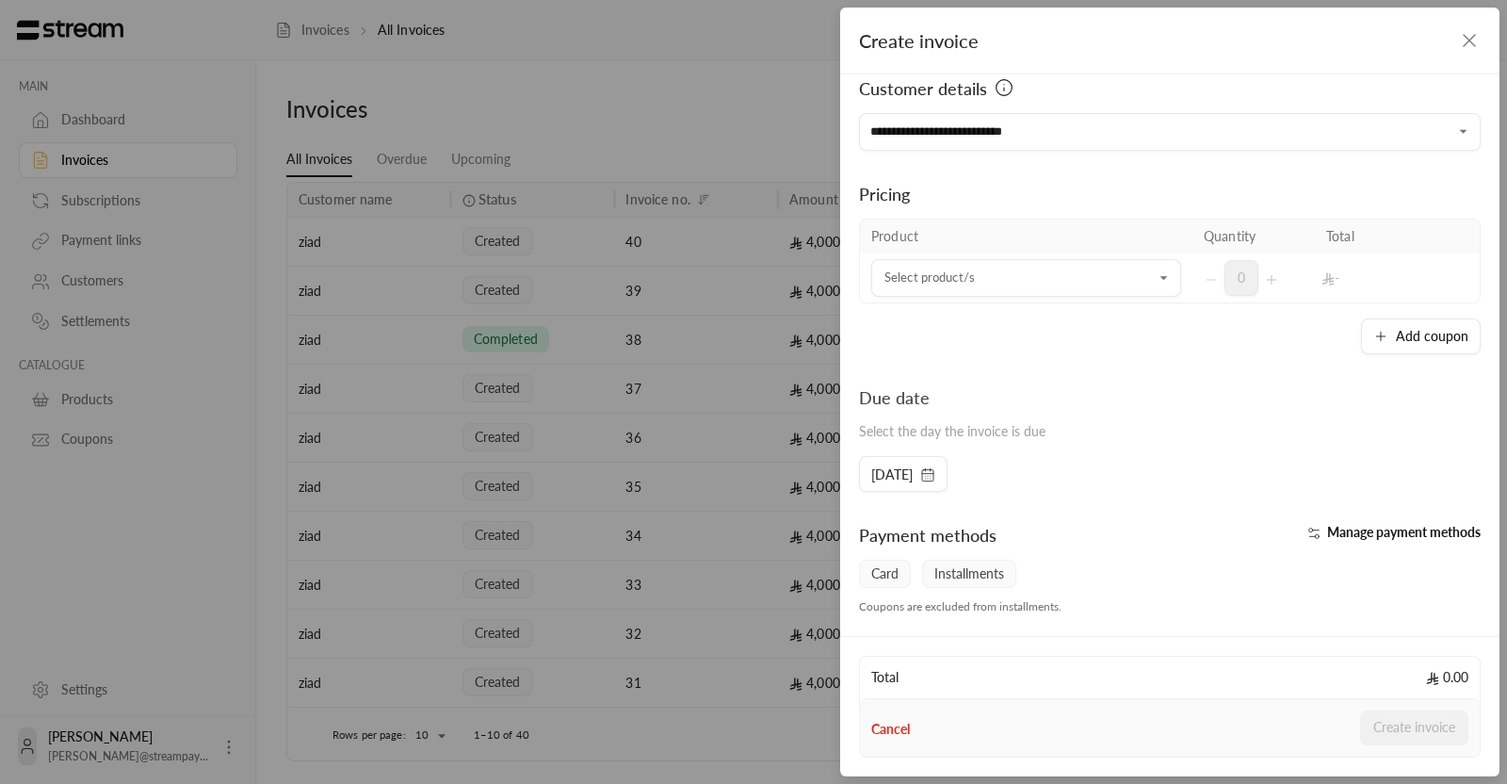
scroll to position [0, 0]
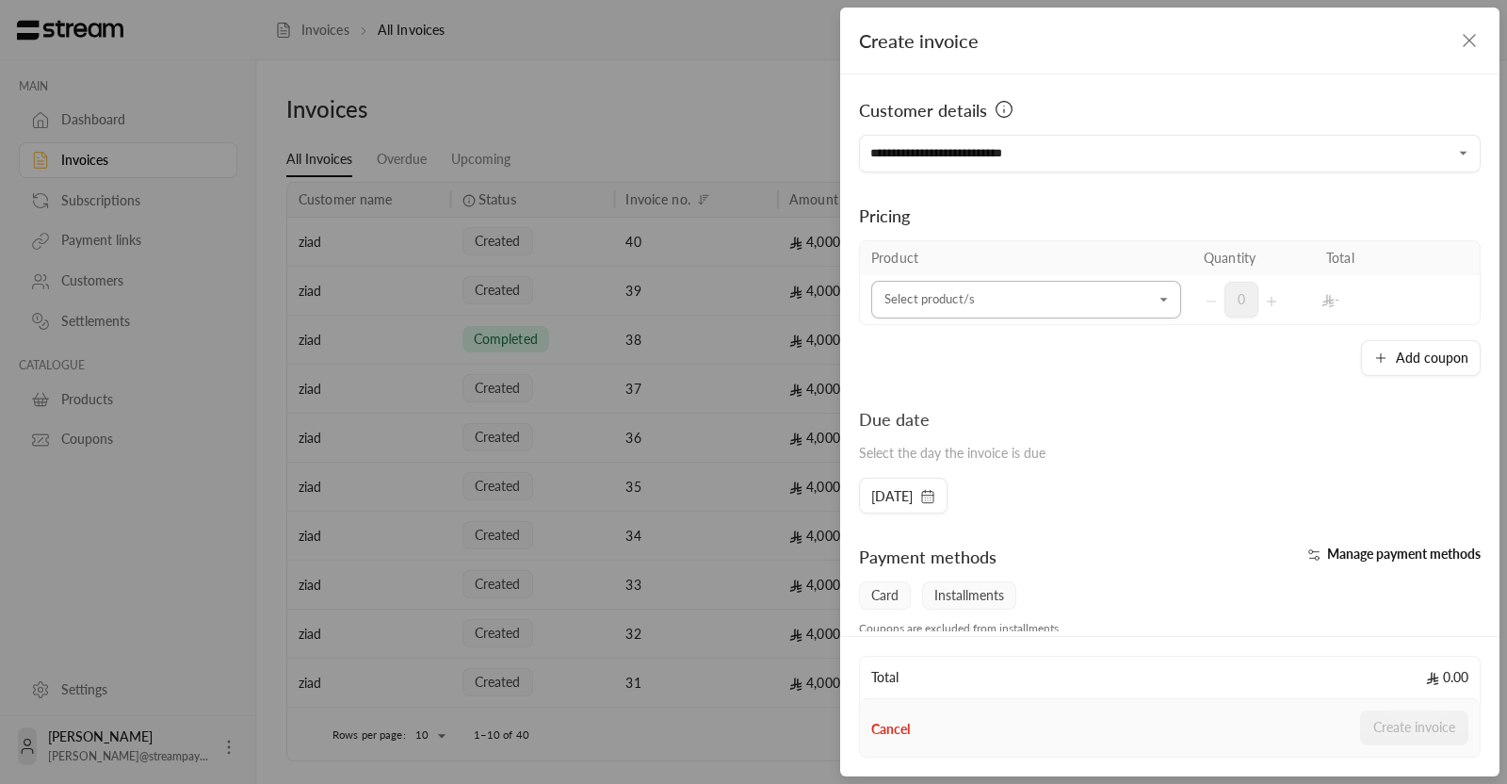
click at [959, 298] on input "Select customer" at bounding box center [1026, 299] width 310 height 33
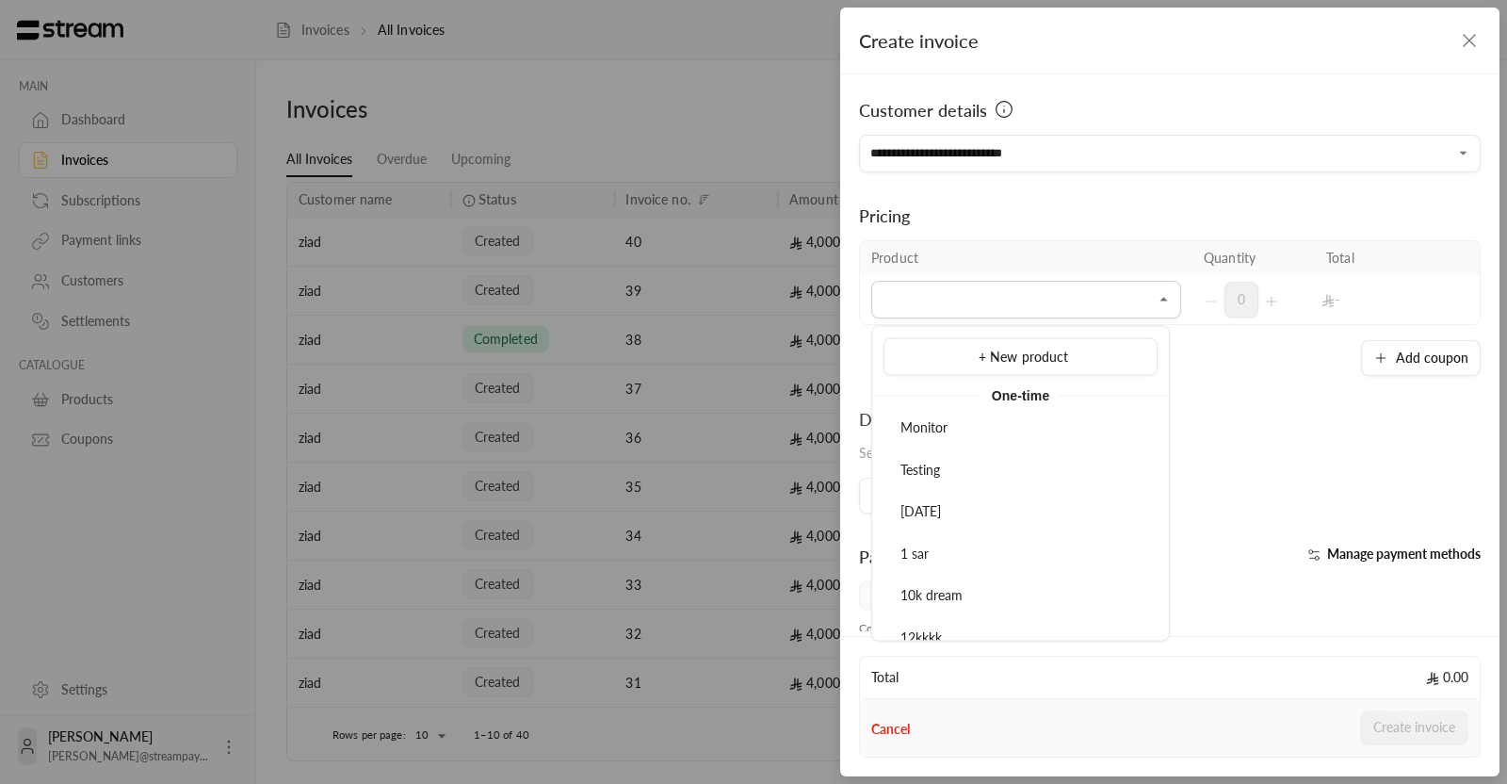
click at [1269, 393] on div "**********" at bounding box center [1169, 352] width 659 height 556
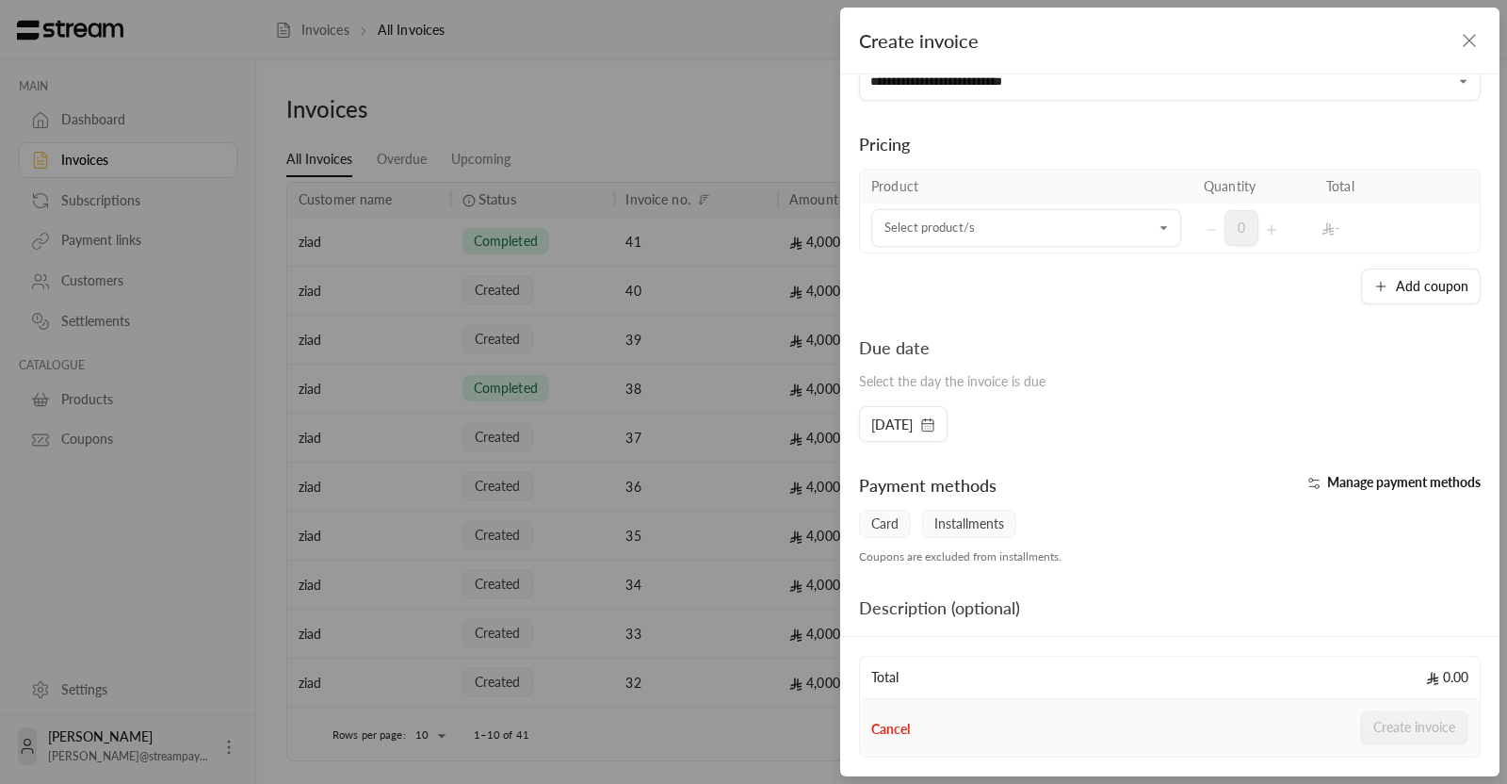
scroll to position [80, 0]
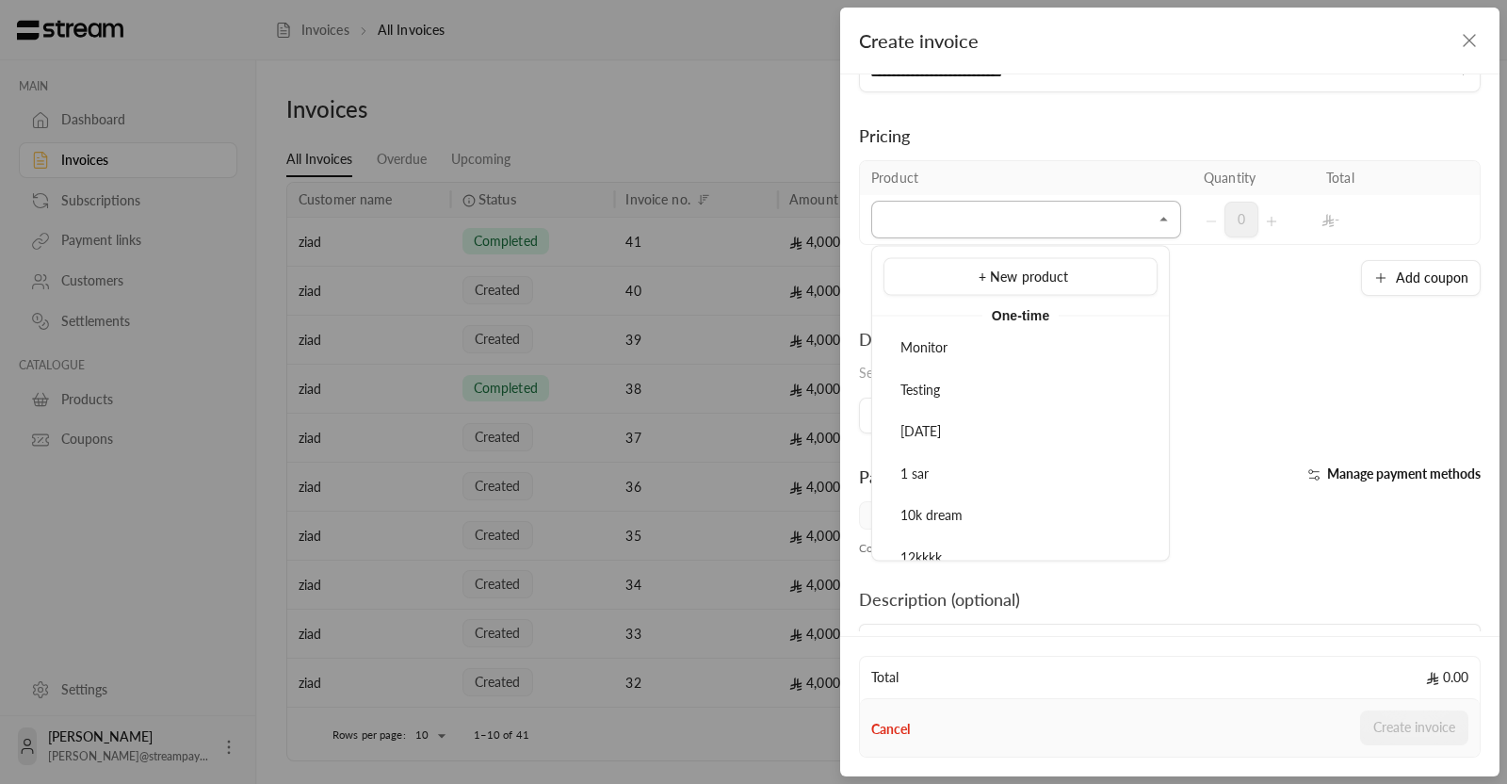
click at [962, 232] on input "Select customer" at bounding box center [1026, 219] width 310 height 33
click at [967, 463] on div "1 sar" at bounding box center [1020, 473] width 253 height 20
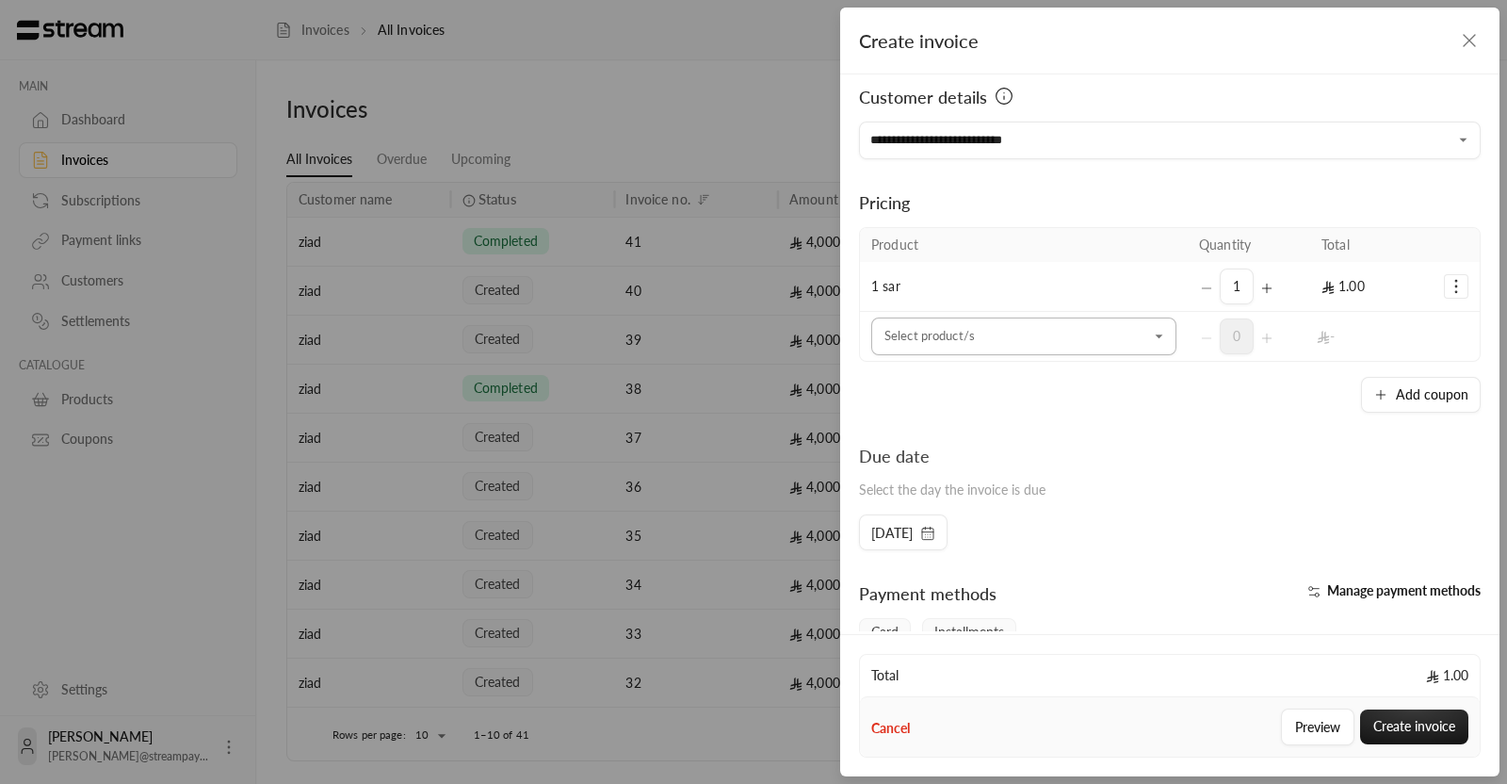
scroll to position [0, 0]
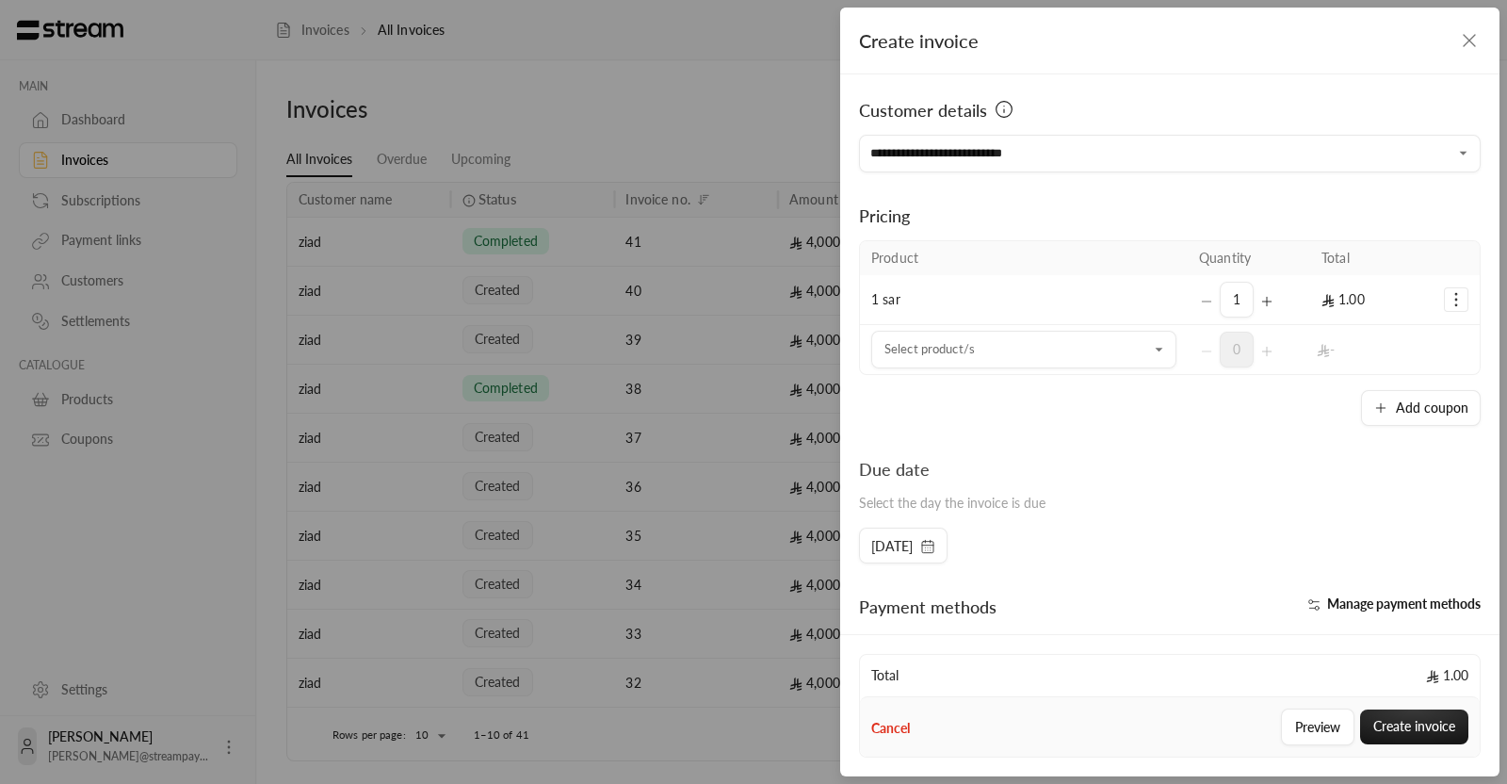
click at [1262, 301] on icon "Selected Products" at bounding box center [1266, 301] width 8 height 0
click at [1201, 306] on icon "Selected Products" at bounding box center [1206, 301] width 15 height 15
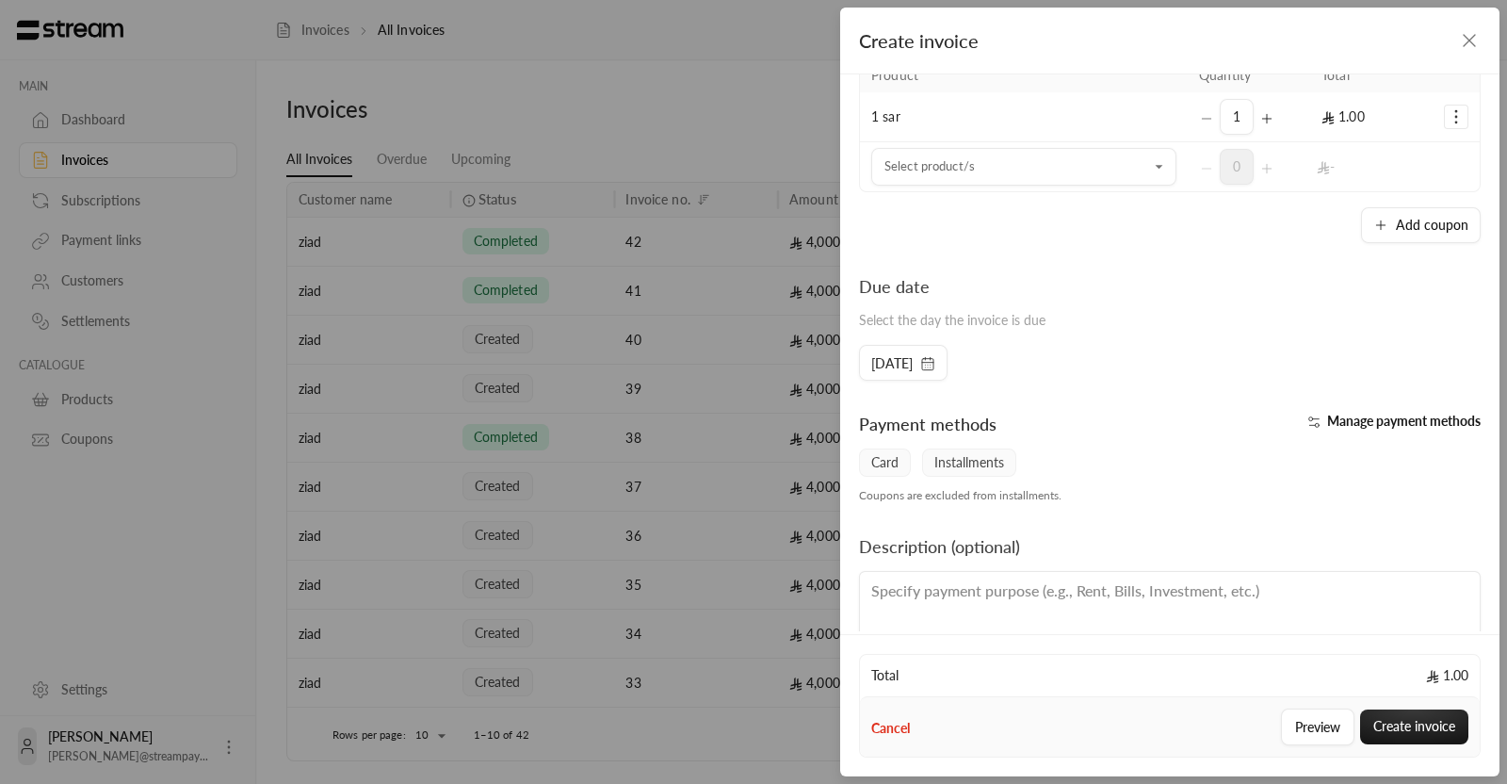
scroll to position [229, 0]
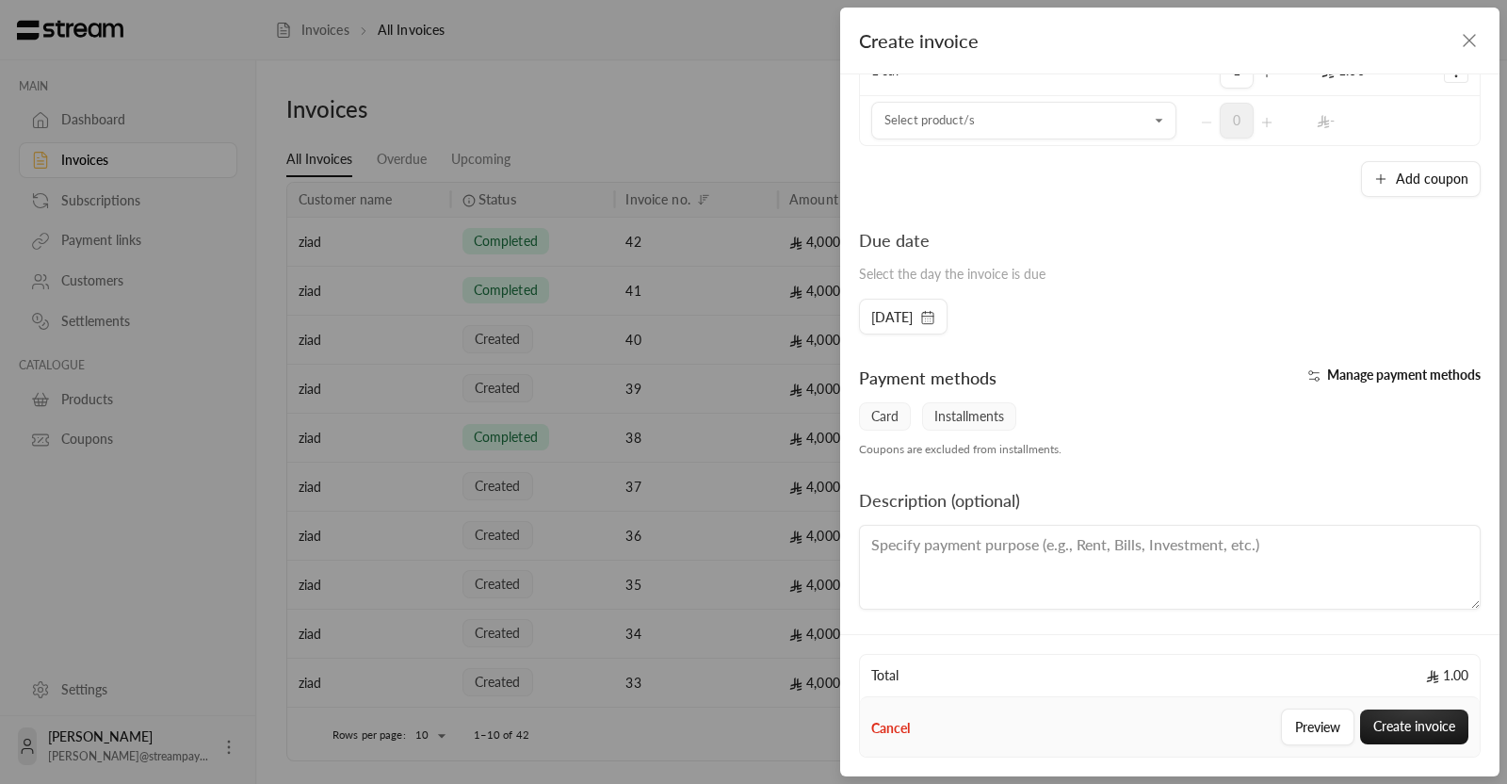
click at [1327, 369] on span "Manage payment methods" at bounding box center [1404, 374] width 154 height 16
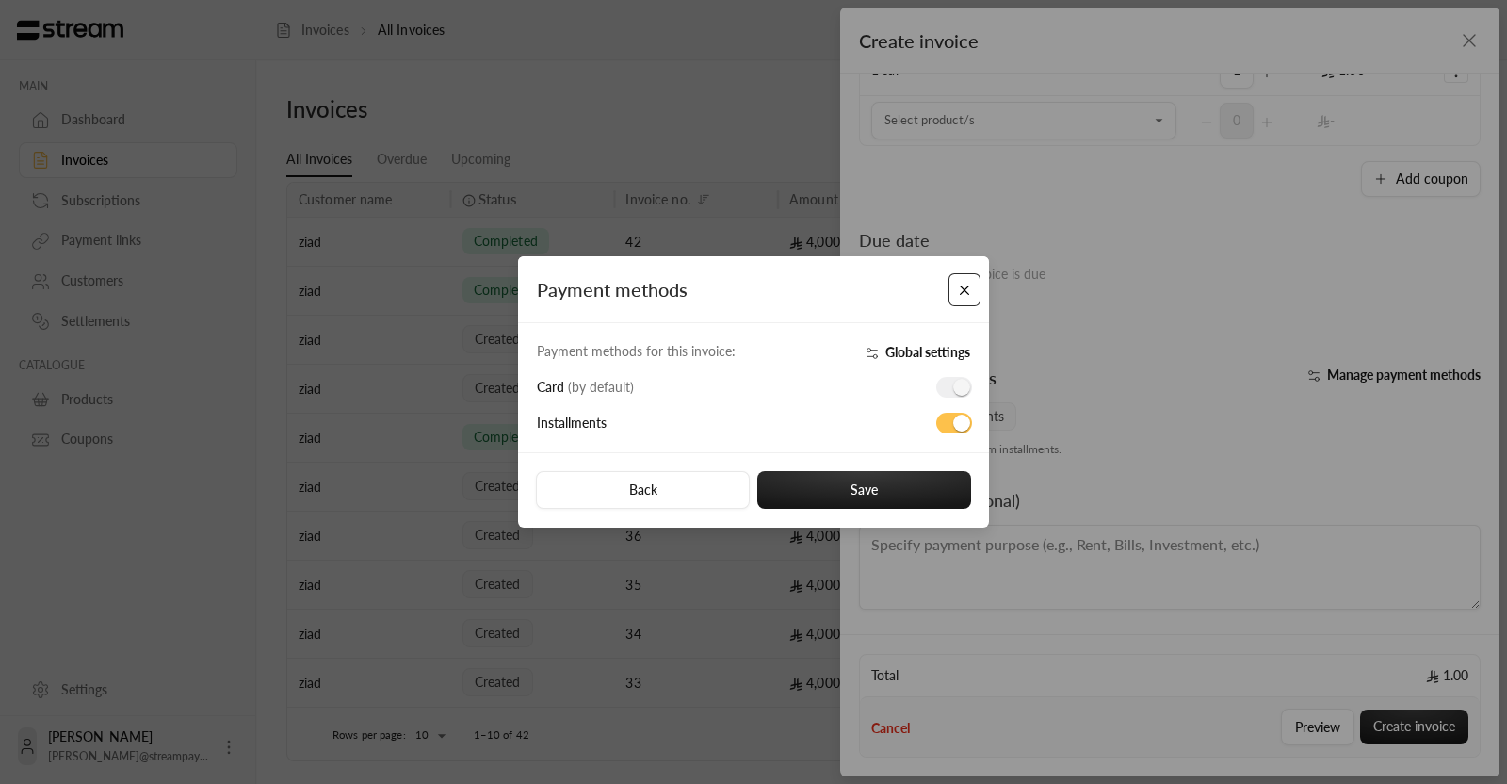
click at [958, 293] on button "Close" at bounding box center [964, 289] width 33 height 33
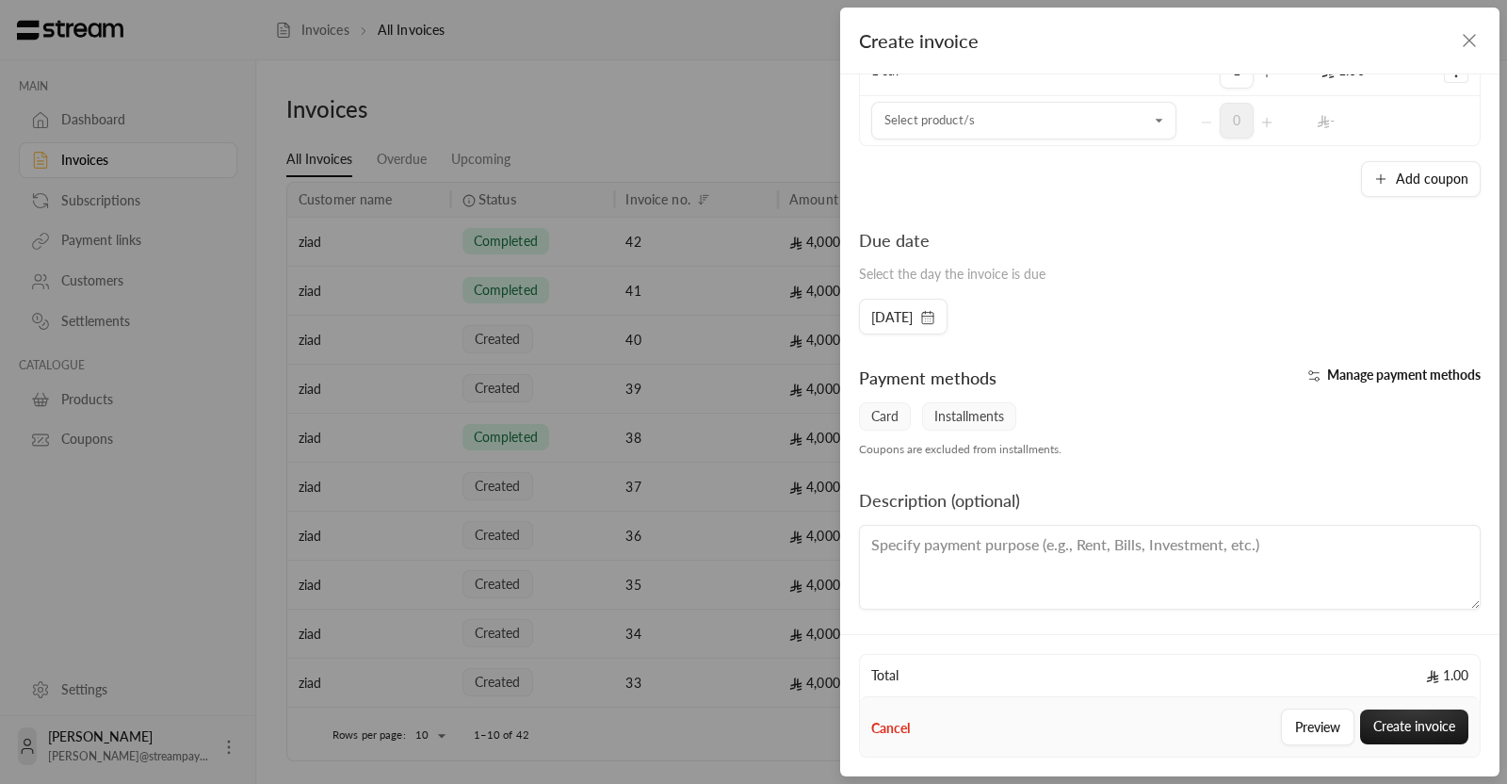
click at [1427, 374] on span "Manage payment methods" at bounding box center [1404, 374] width 154 height 16
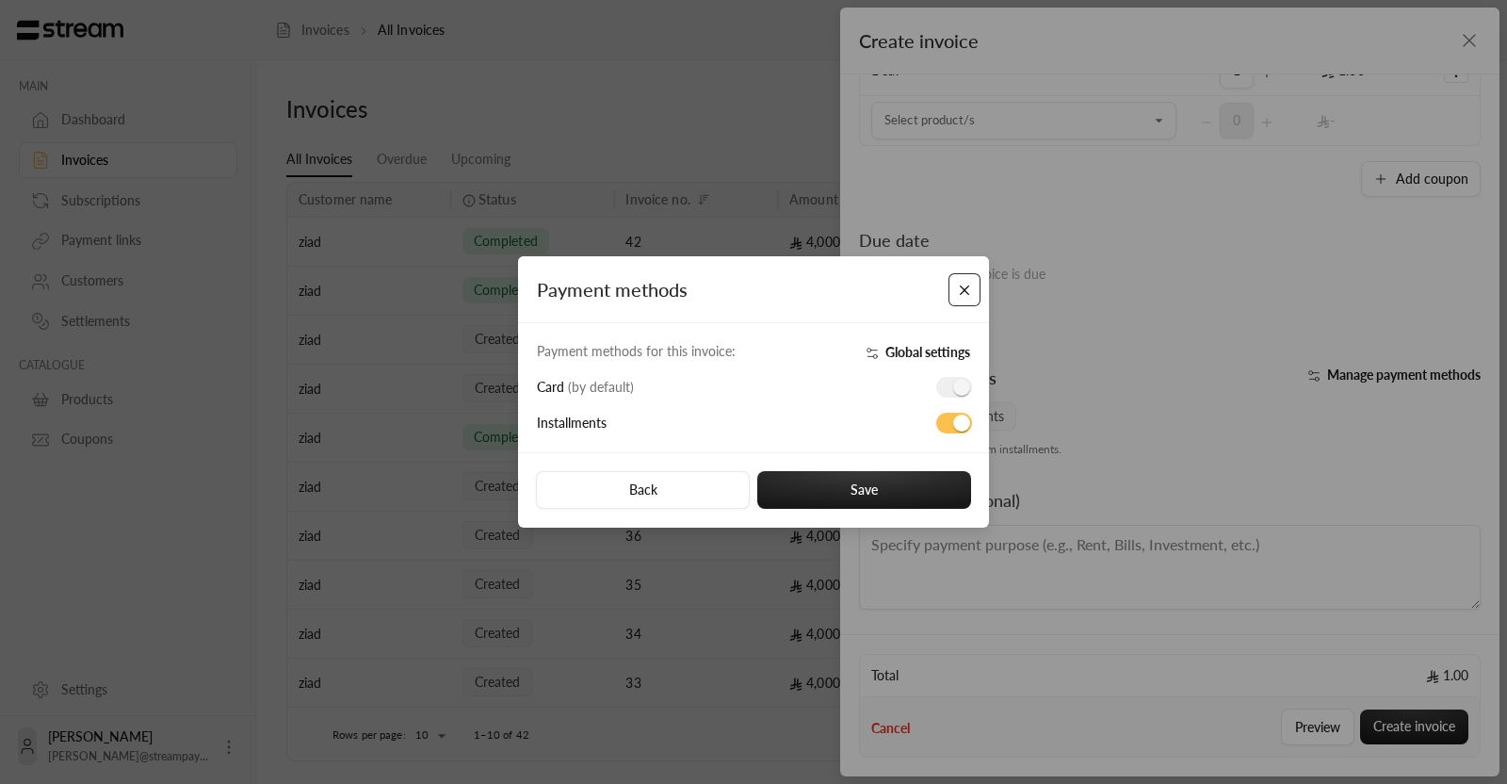
click at [963, 283] on button "Close" at bounding box center [964, 289] width 33 height 33
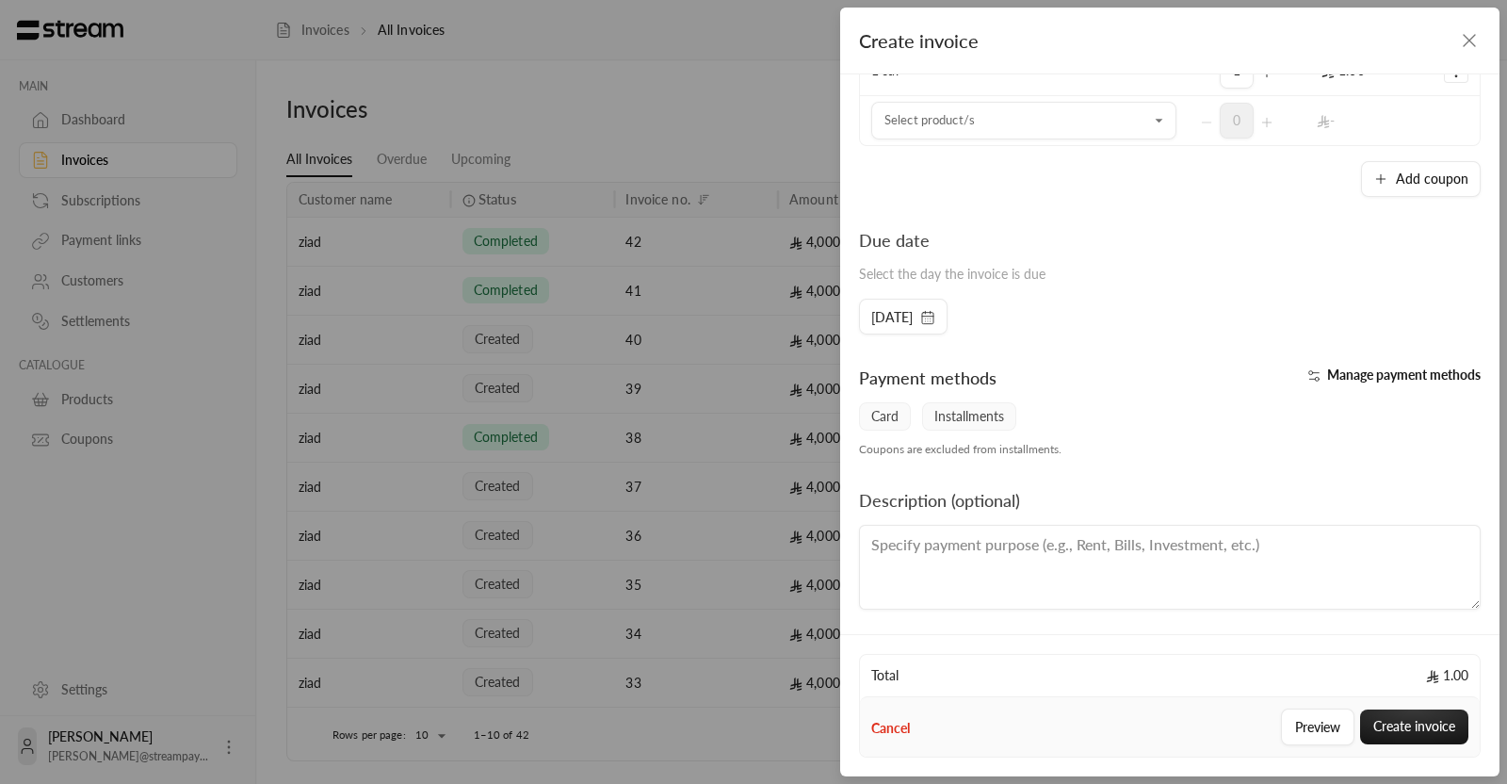
click at [1326, 383] on div "Manage payment methods" at bounding box center [1330, 383] width 320 height 38
click at [1349, 376] on span "Manage payment methods" at bounding box center [1404, 374] width 154 height 16
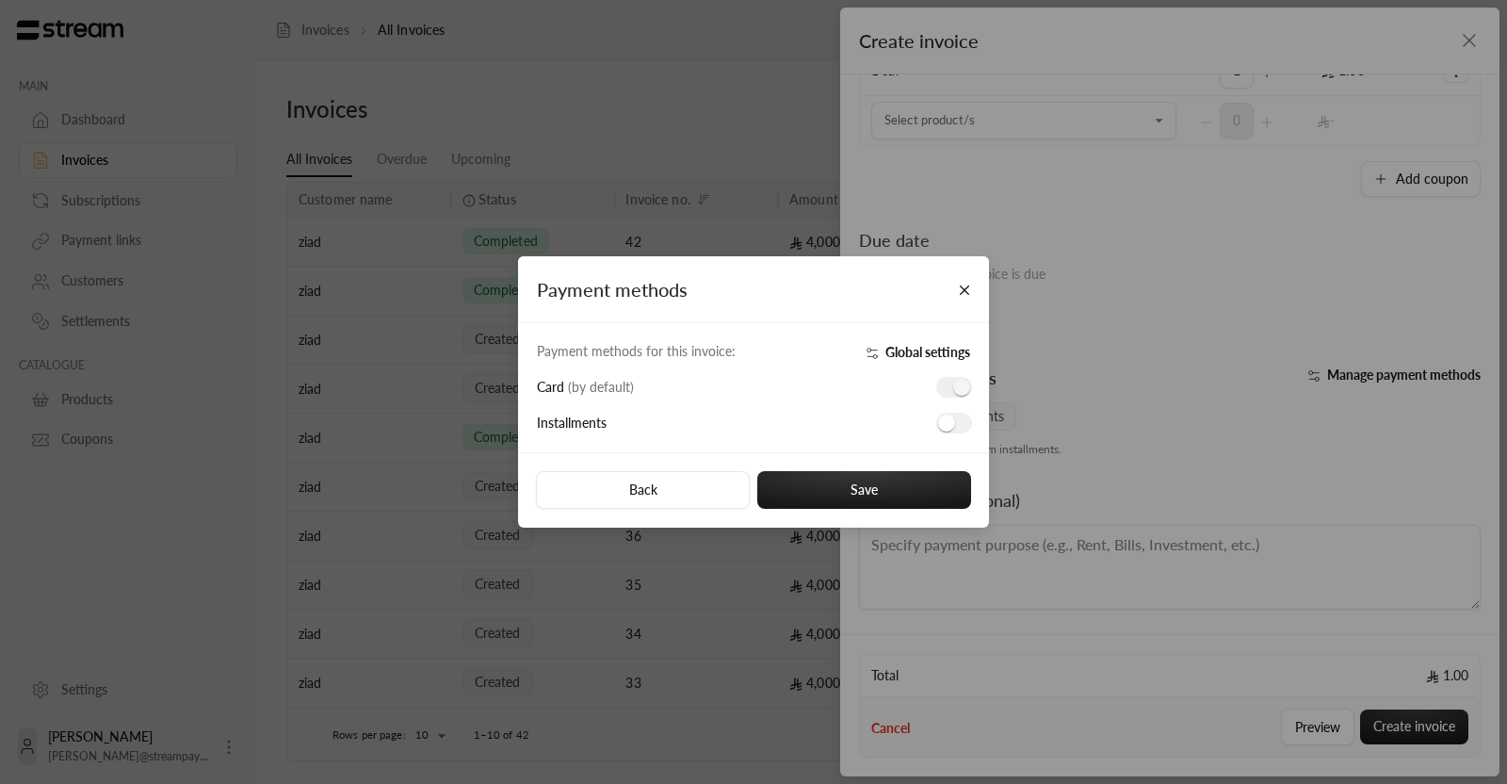
click at [951, 377] on span at bounding box center [954, 387] width 36 height 21
click at [956, 396] on span at bounding box center [954, 387] width 36 height 21
click at [963, 283] on button "Close" at bounding box center [964, 289] width 33 height 33
